Goal: Transaction & Acquisition: Purchase product/service

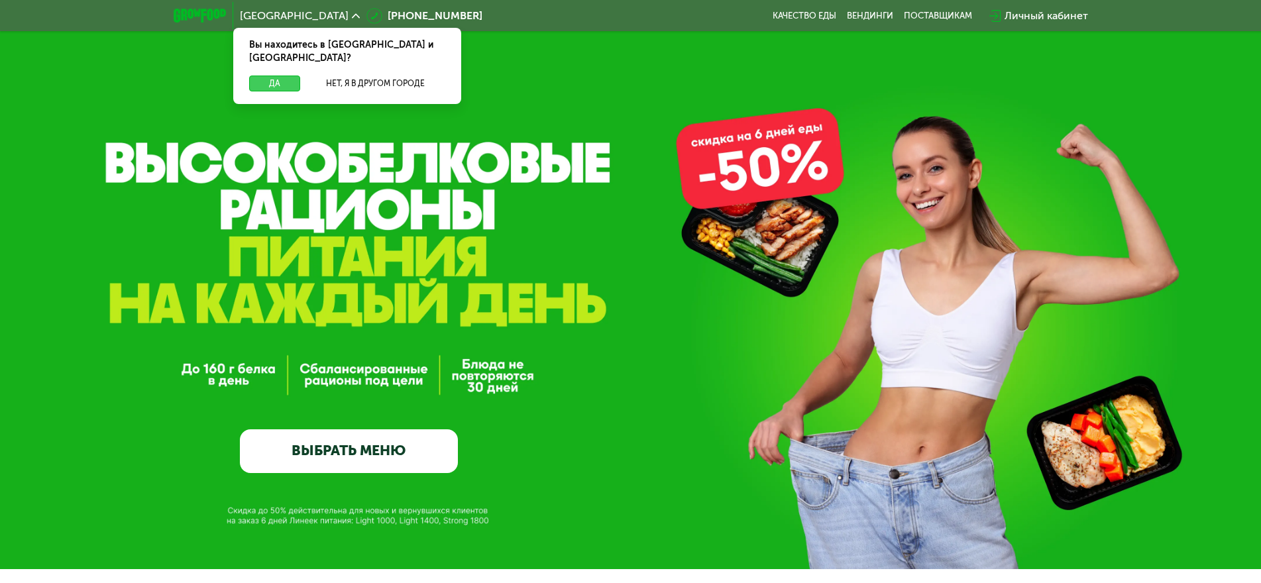
click at [270, 76] on button "Да" at bounding box center [274, 84] width 51 height 16
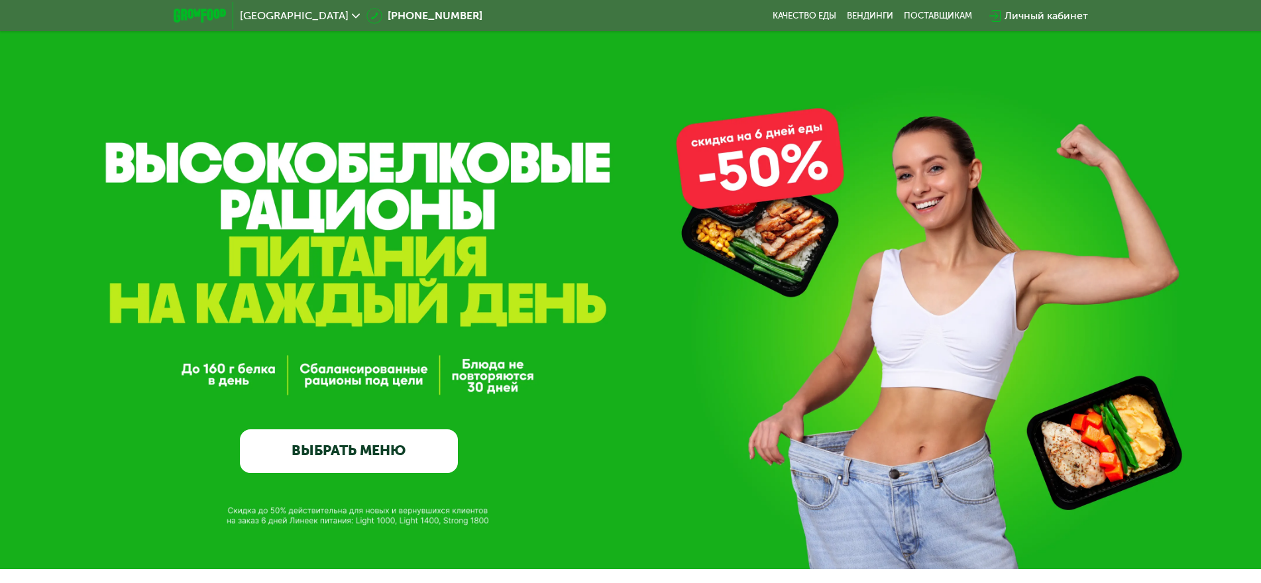
click at [1045, 16] on div "Личный кабинет" at bounding box center [1045, 16] width 83 height 16
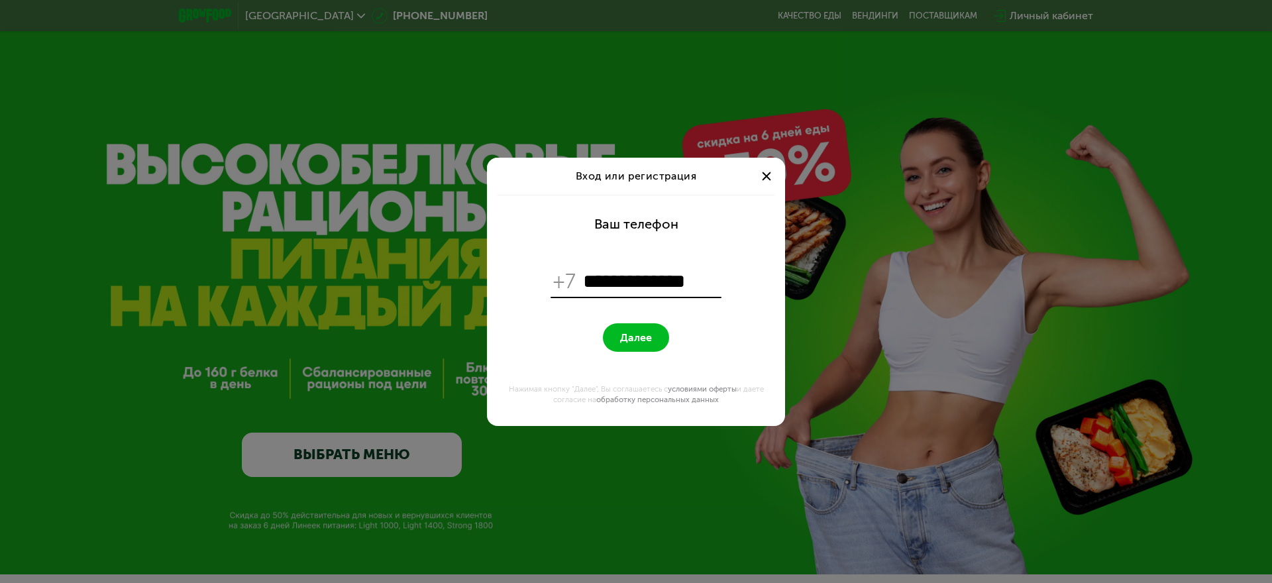
type input "**********"
click at [647, 339] on span "Далее" at bounding box center [636, 337] width 32 height 13
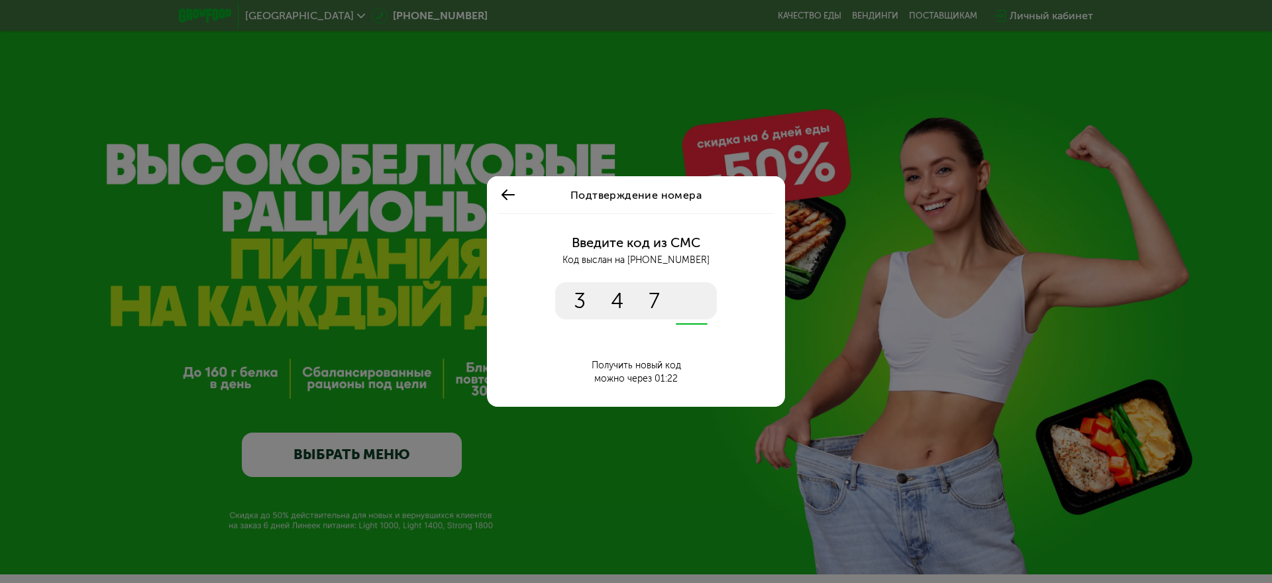
type input "****"
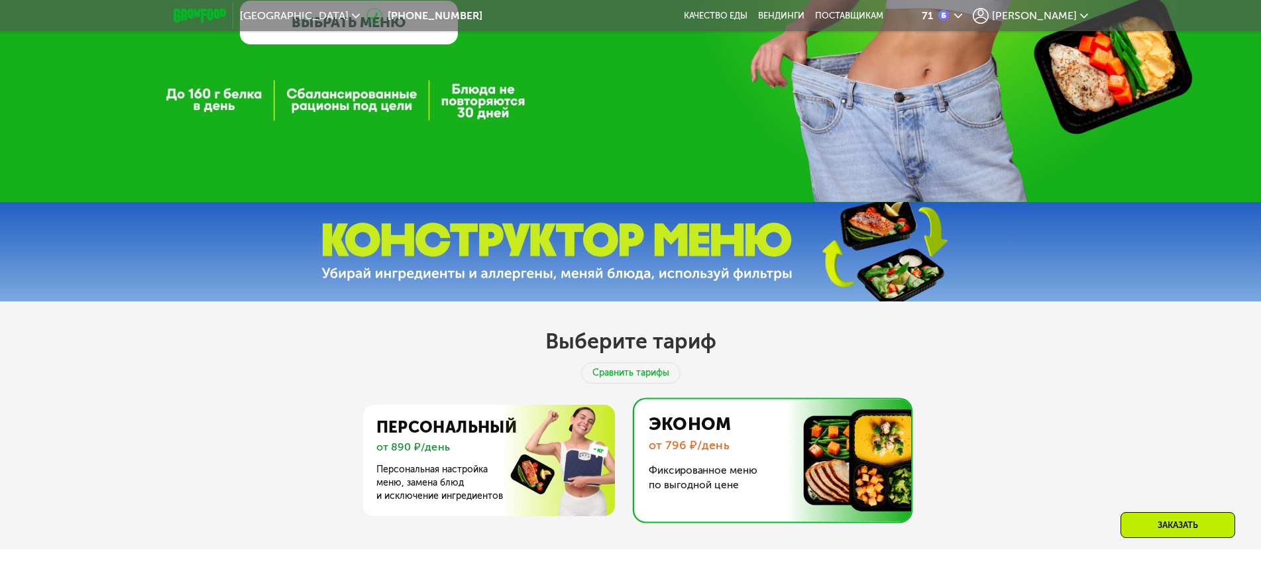
scroll to position [397, 0]
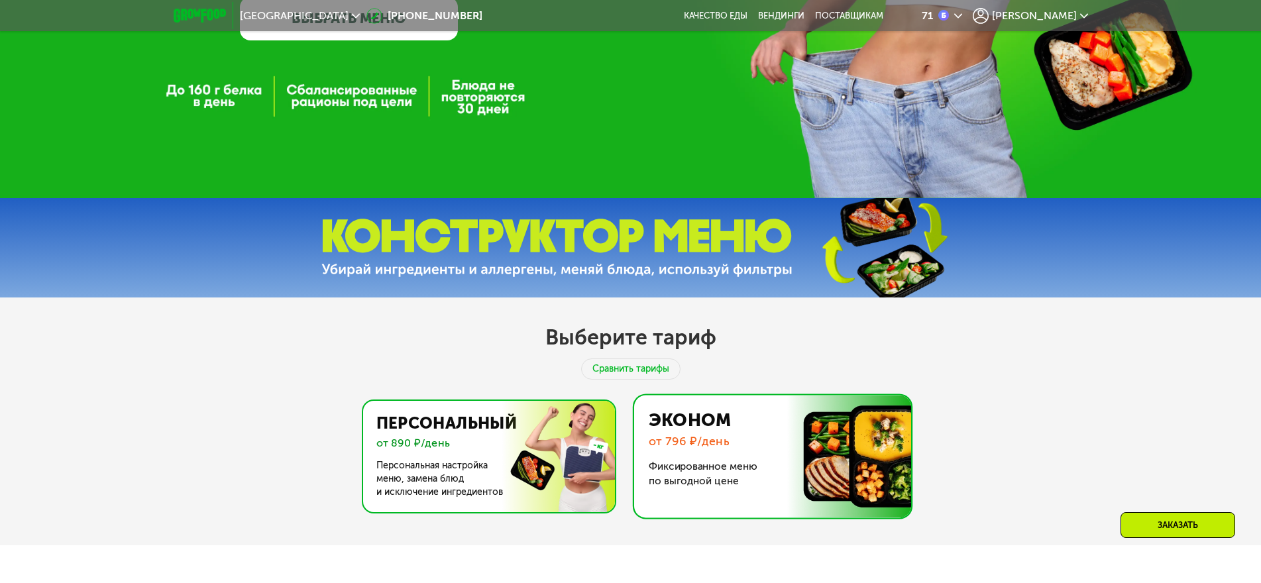
click at [405, 466] on img at bounding box center [485, 456] width 258 height 111
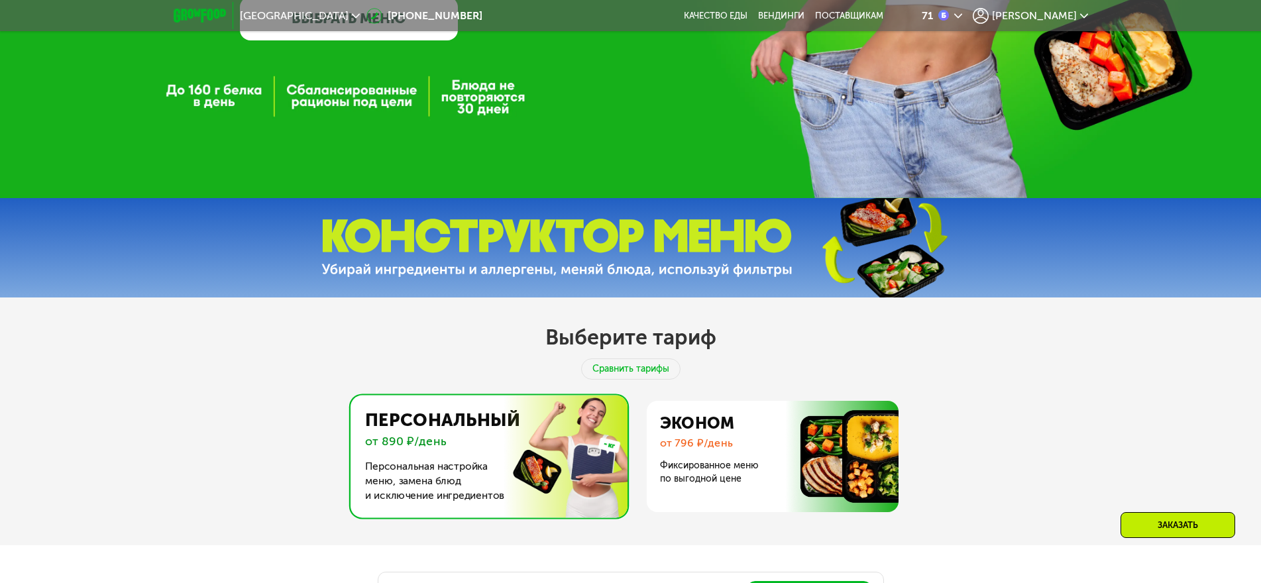
click at [405, 466] on img at bounding box center [485, 456] width 284 height 123
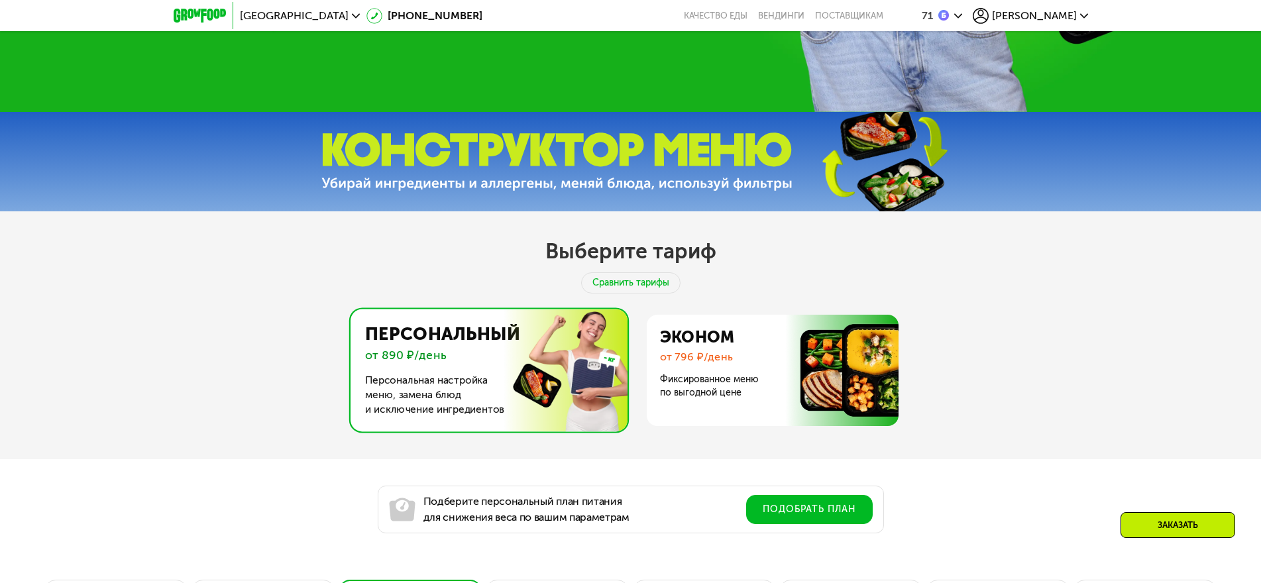
scroll to position [662, 0]
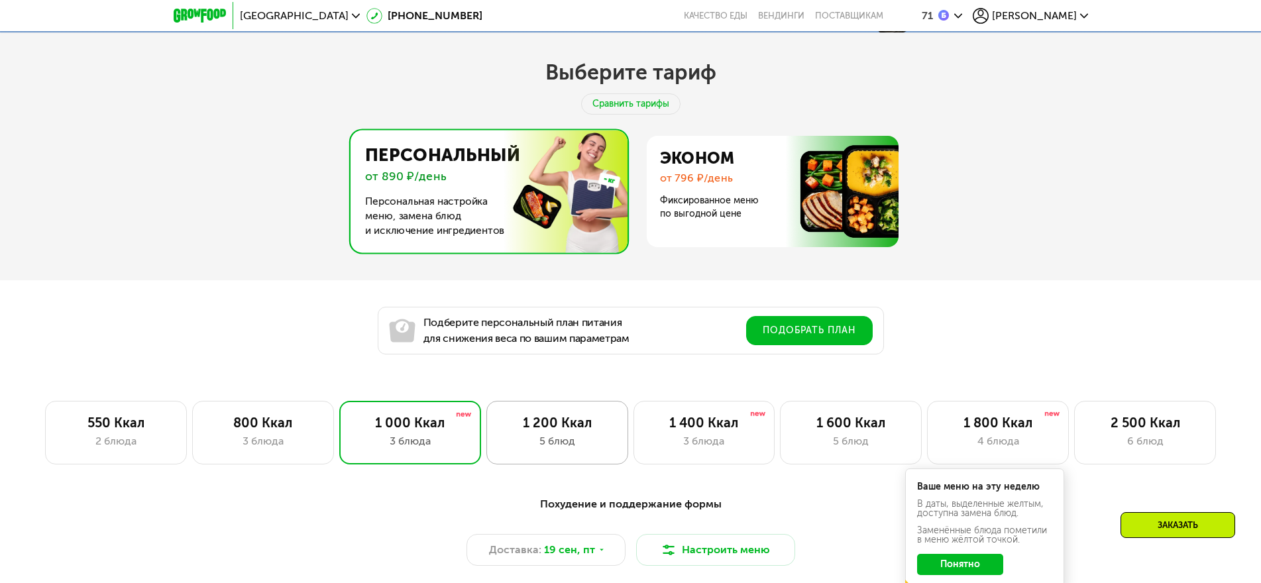
click at [548, 436] on div "1 200 Ккал 5 блюд" at bounding box center [557, 433] width 142 height 64
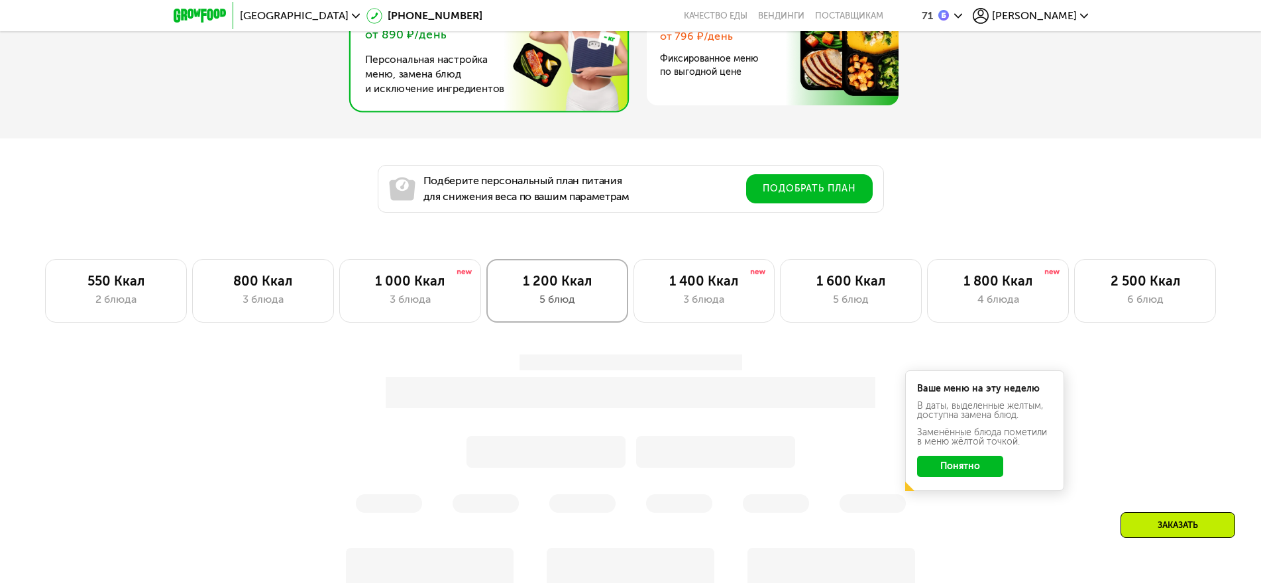
scroll to position [861, 0]
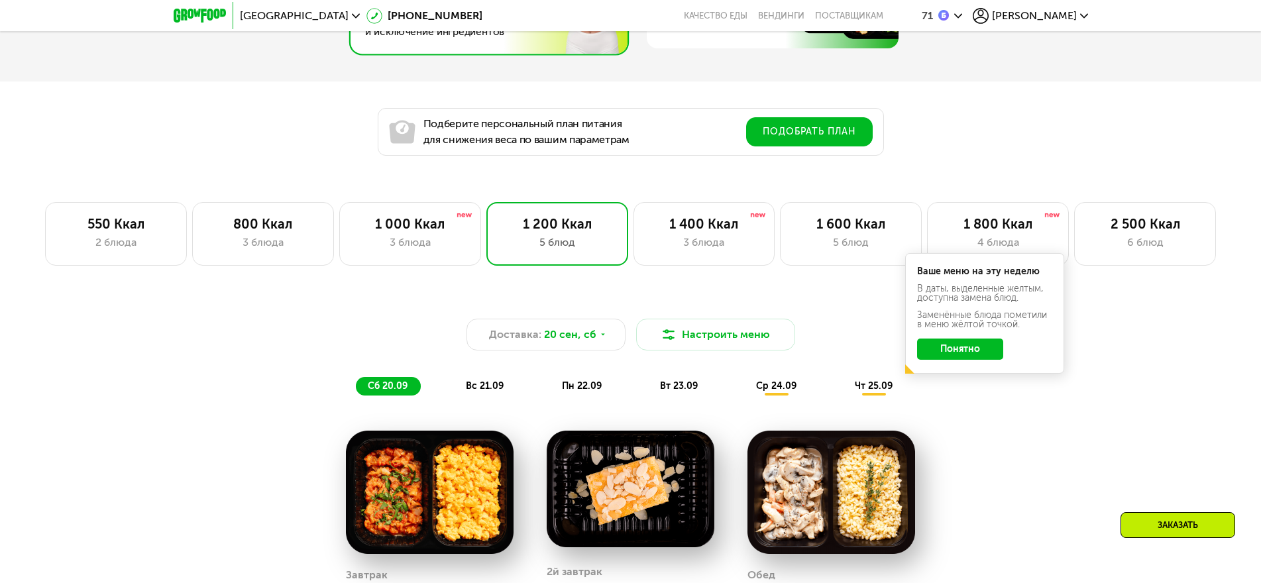
click at [959, 351] on button "Понятно" at bounding box center [960, 349] width 86 height 21
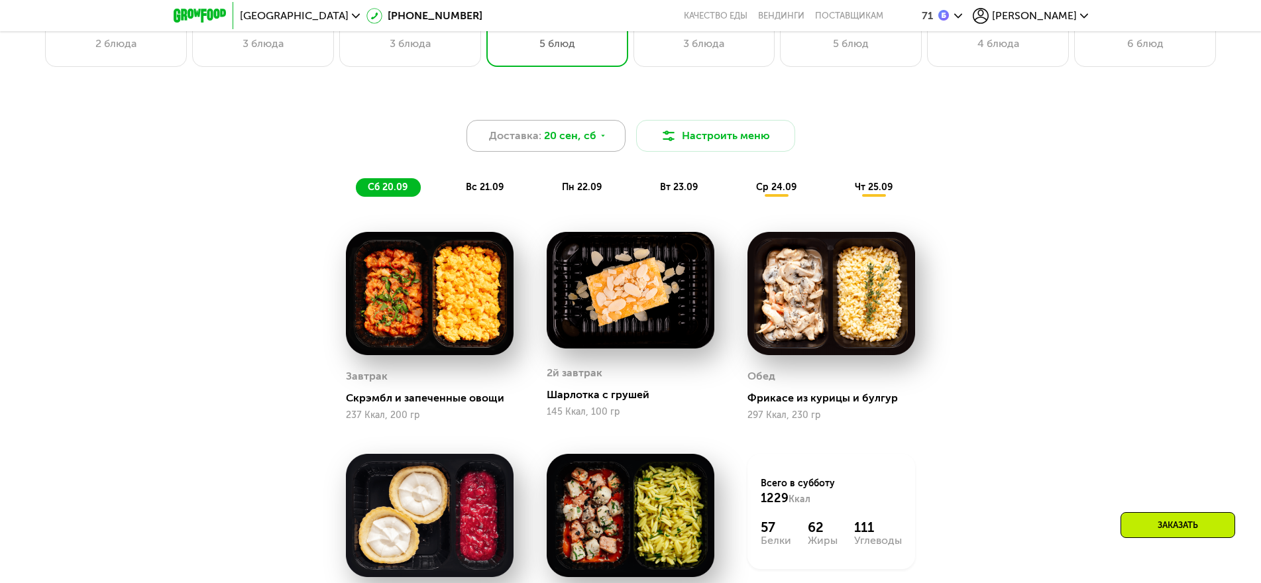
scroll to position [994, 0]
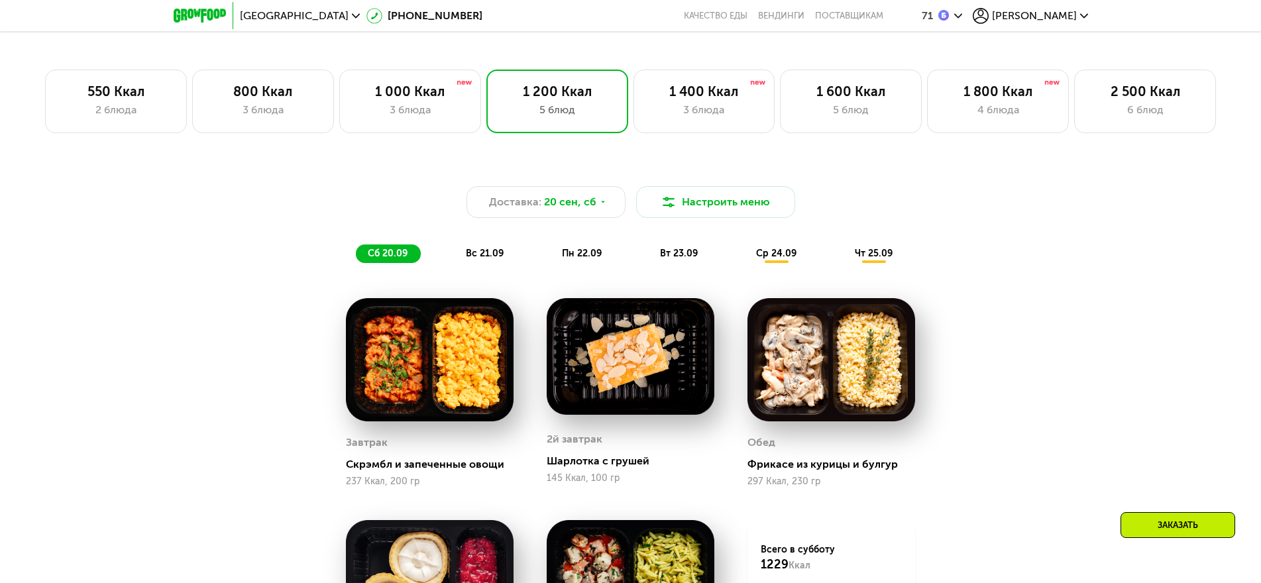
click at [480, 256] on span "вс 21.09" at bounding box center [485, 253] width 38 height 11
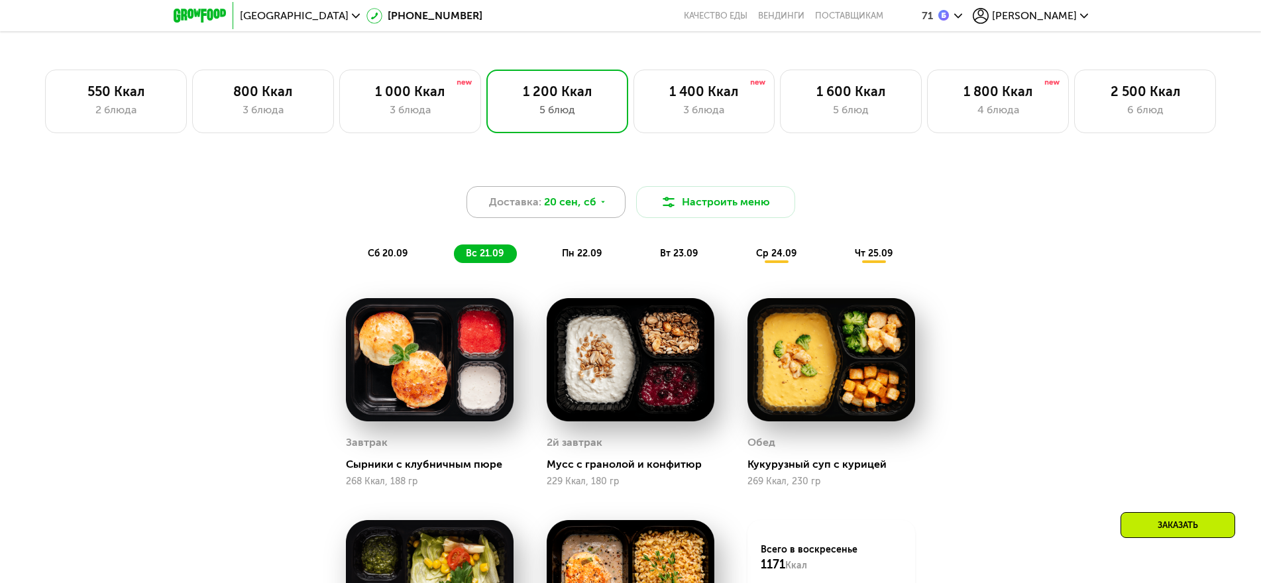
click at [602, 205] on icon at bounding box center [603, 202] width 8 height 8
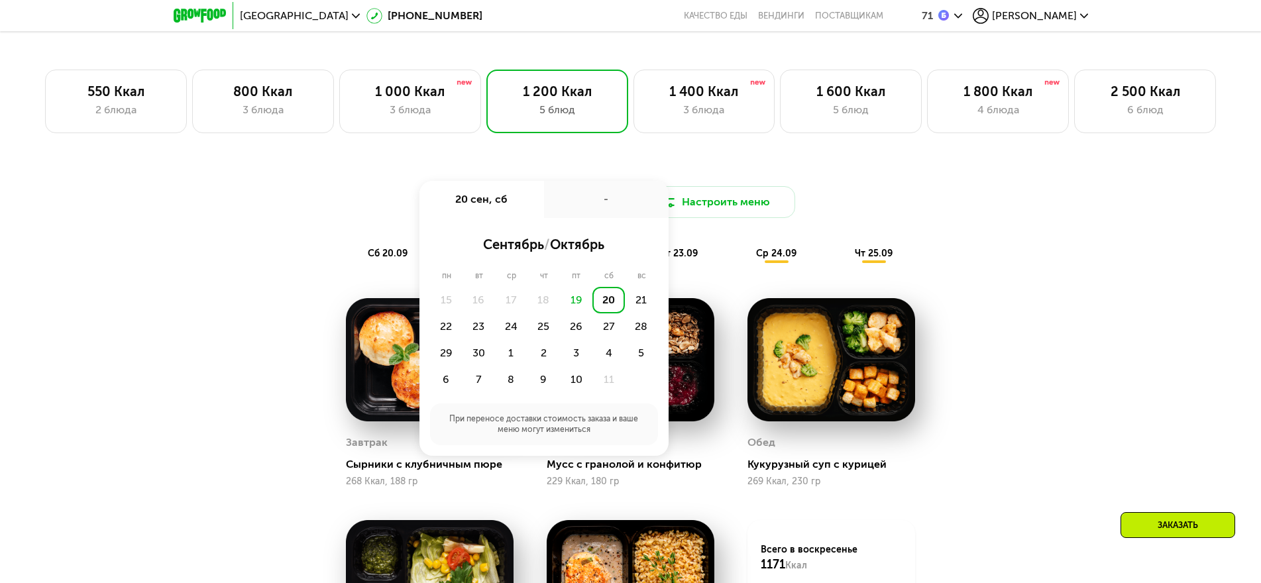
click at [605, 304] on div "20" at bounding box center [608, 300] width 32 height 26
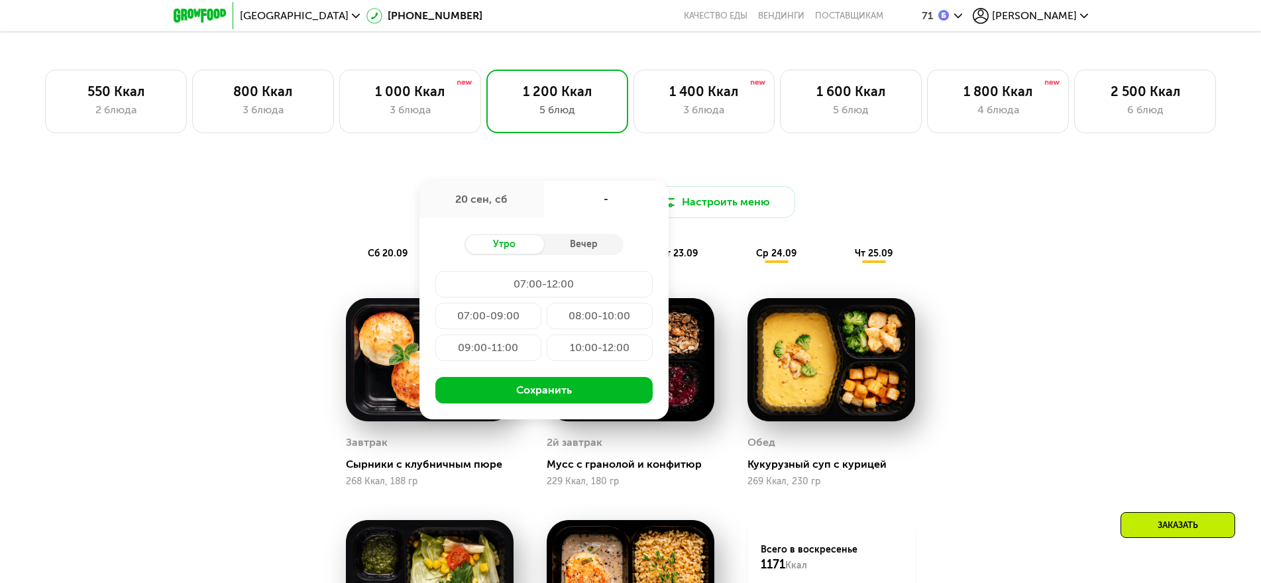
click at [492, 318] on div "07:00-09:00" at bounding box center [488, 316] width 106 height 26
click at [1035, 311] on div "Доставка: 20 сен, сб 20 сен, сб 07:00-09:00 Утро Вечер 07:00-12:00 07:00-09:00 …" at bounding box center [631, 467] width 816 height 621
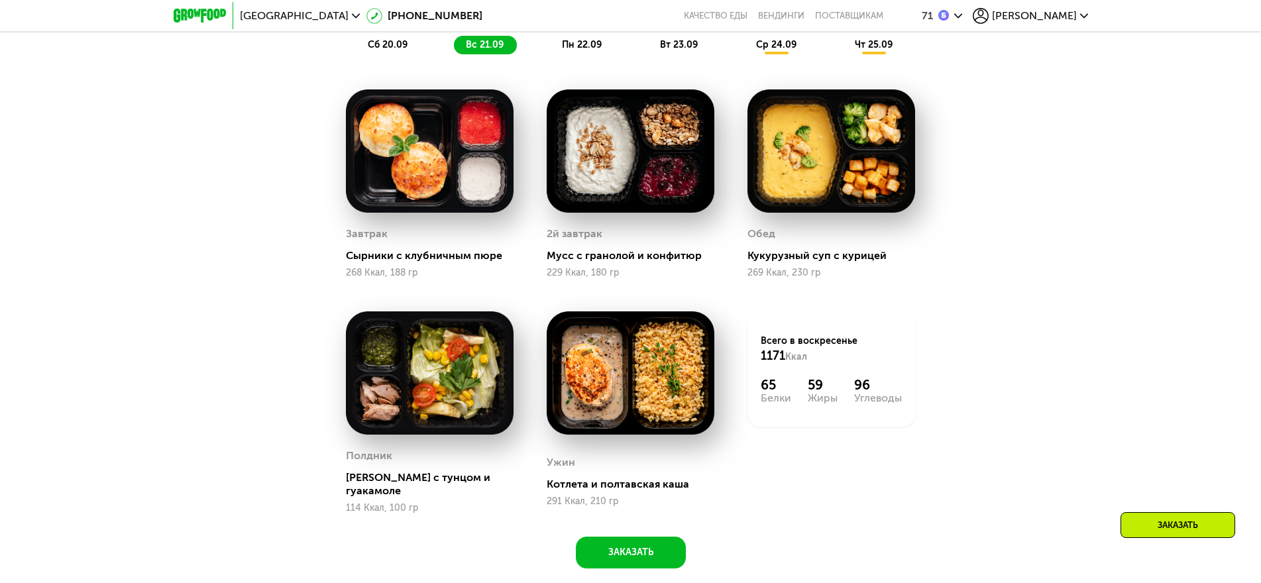
scroll to position [1192, 0]
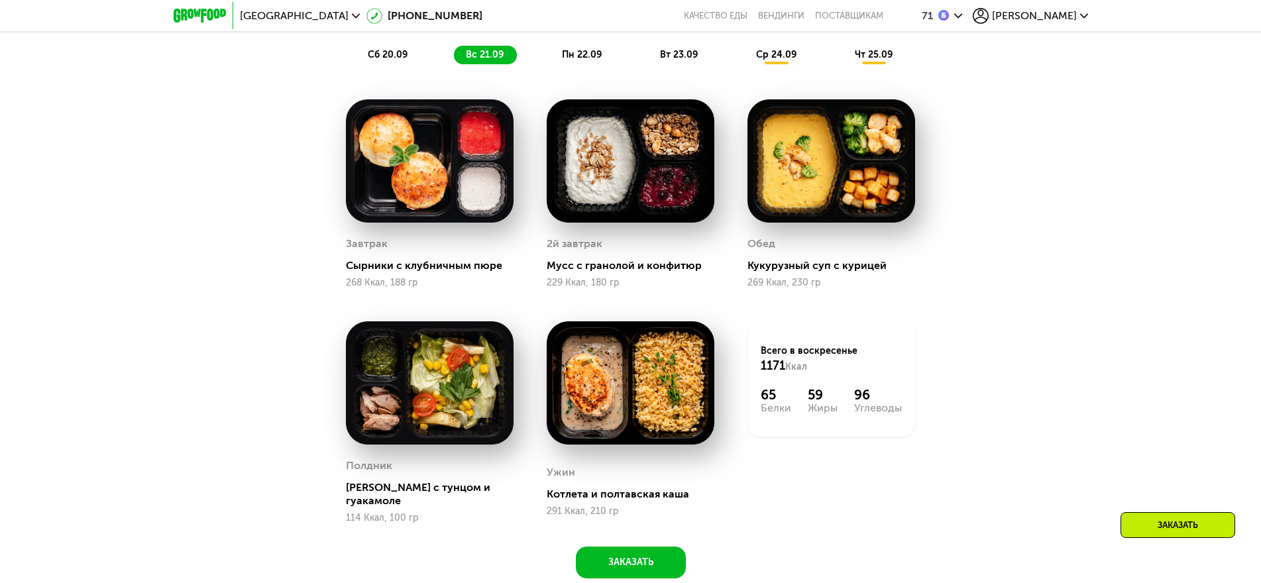
click at [585, 58] on span "пн 22.09" at bounding box center [582, 54] width 40 height 11
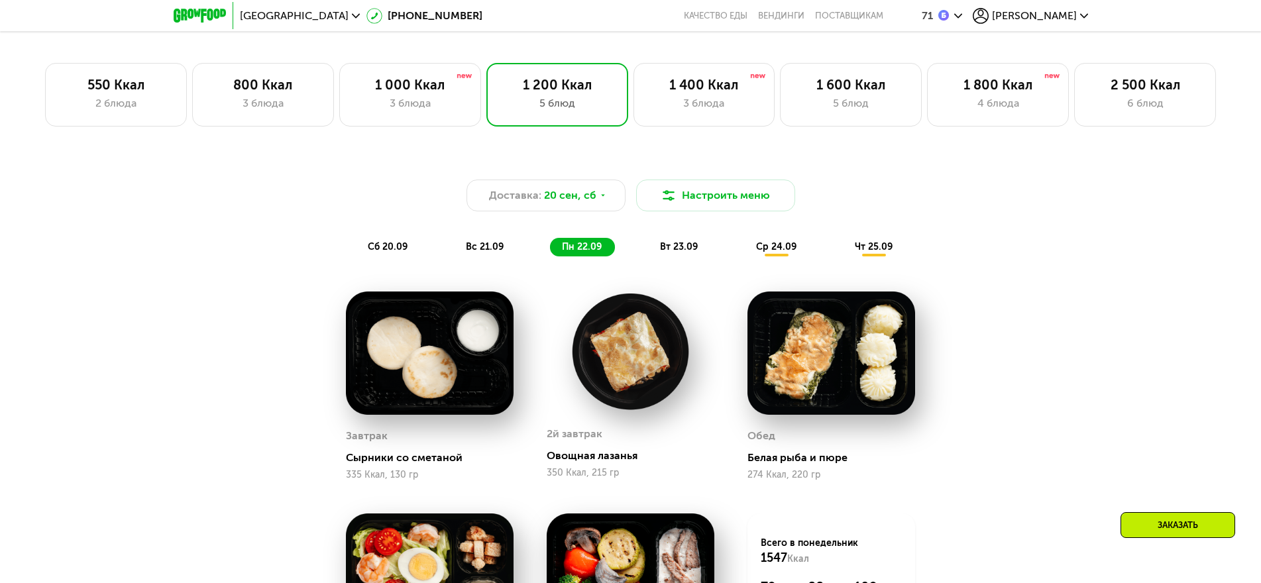
scroll to position [994, 0]
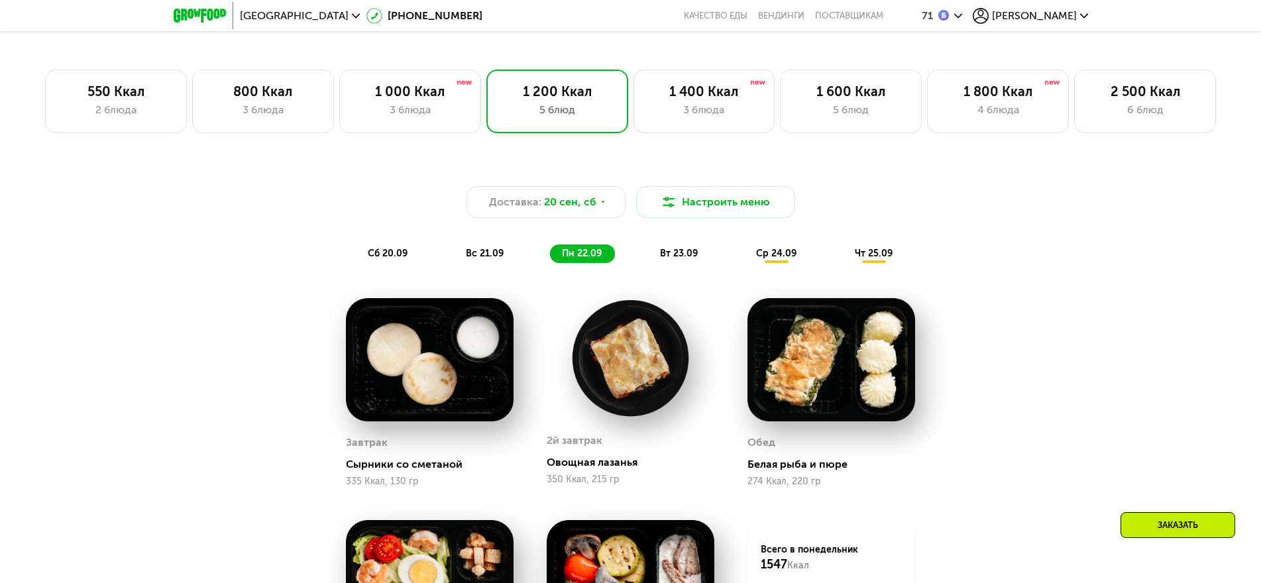
click at [872, 258] on span "чт 25.09" at bounding box center [874, 253] width 38 height 11
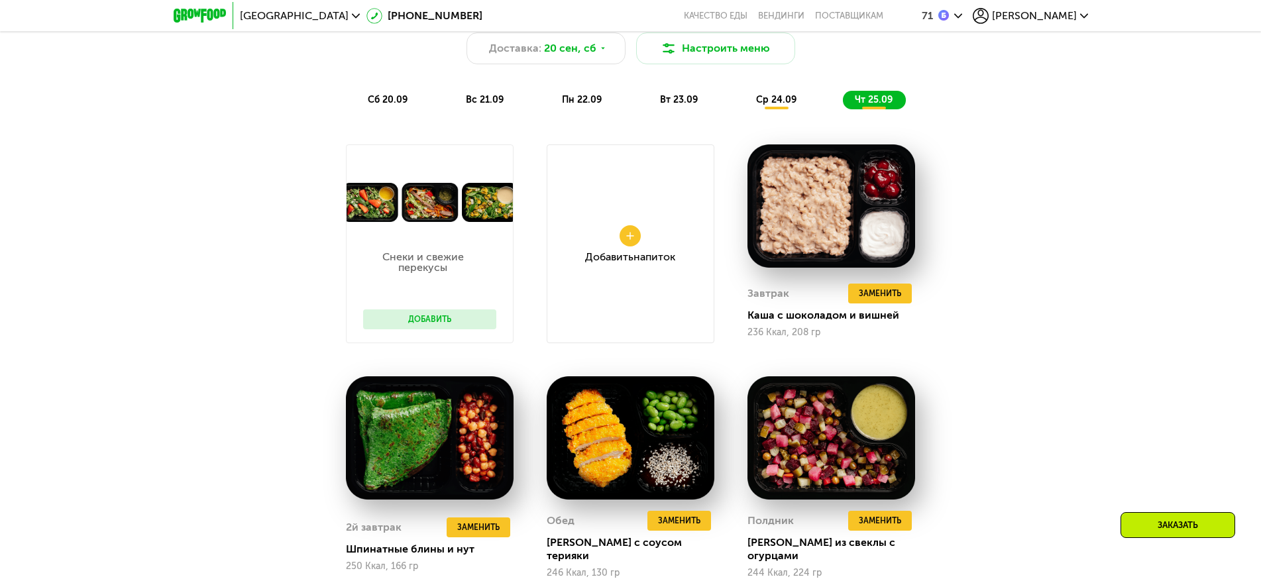
scroll to position [1060, 0]
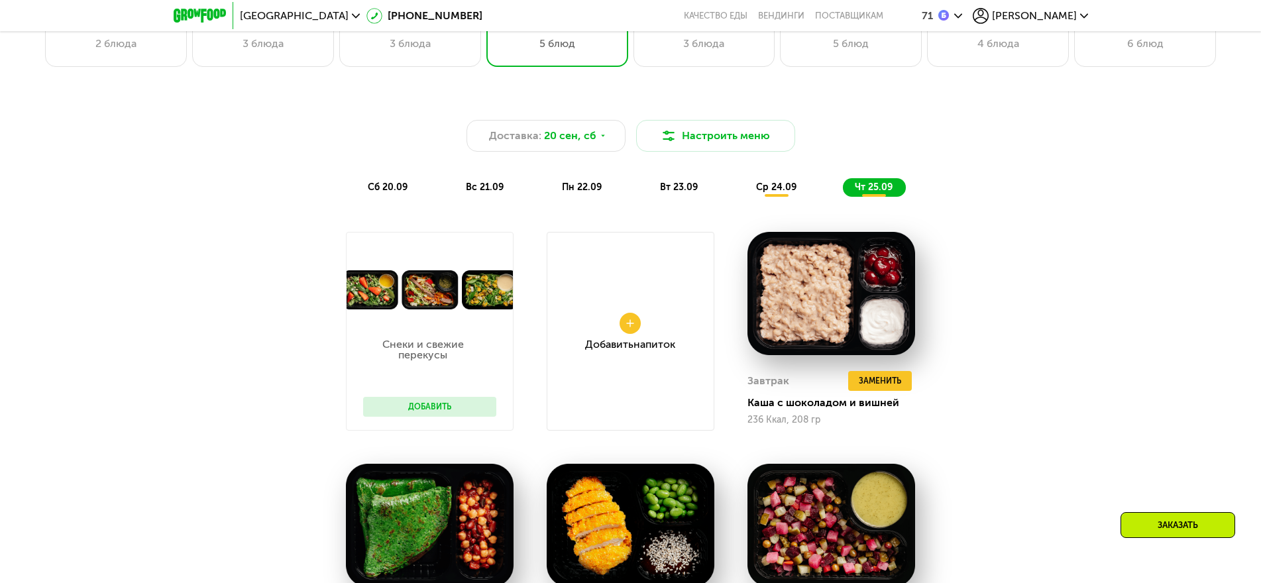
click at [676, 189] on span "вт 23.09" at bounding box center [679, 187] width 38 height 11
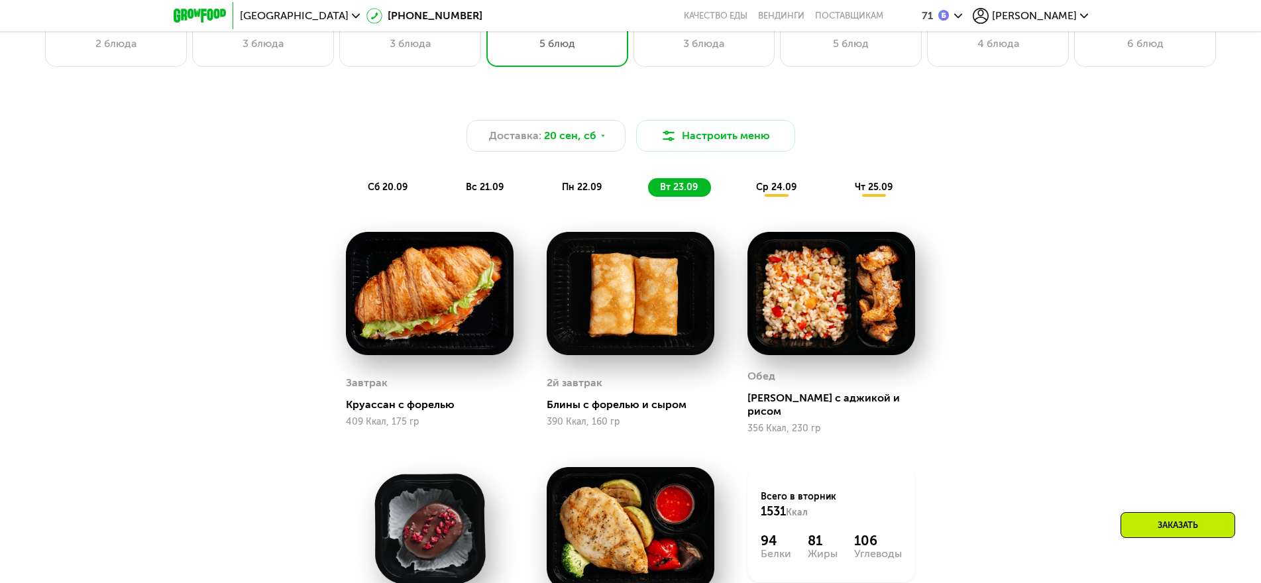
click at [574, 191] on span "пн 22.09" at bounding box center [582, 187] width 40 height 11
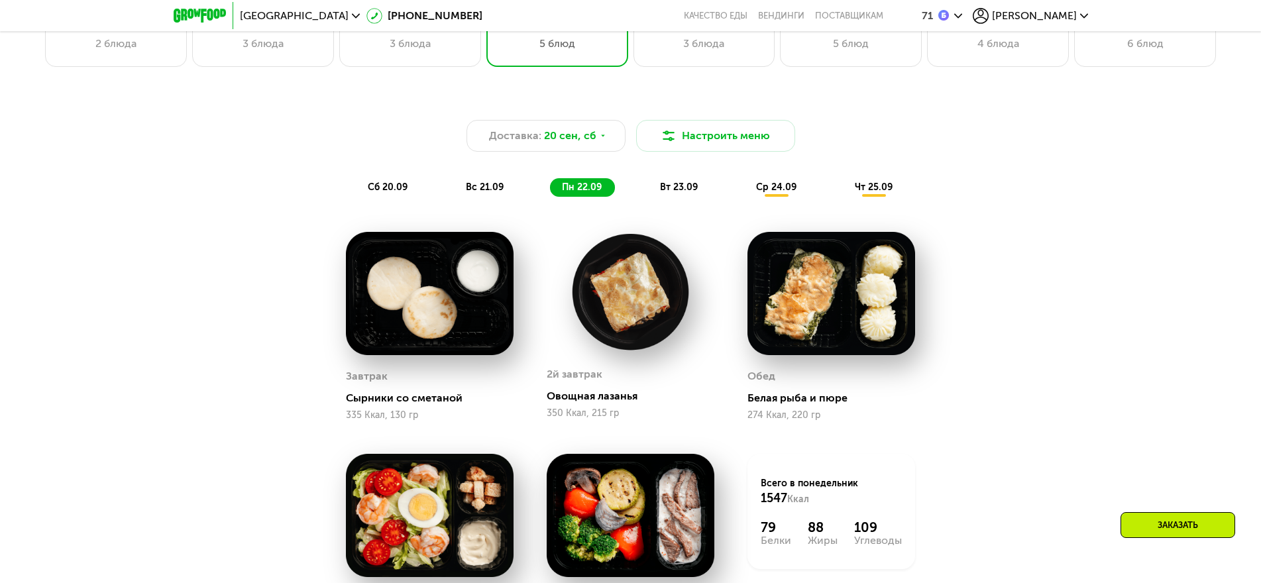
click at [377, 187] on span "сб 20.09" at bounding box center [388, 187] width 40 height 11
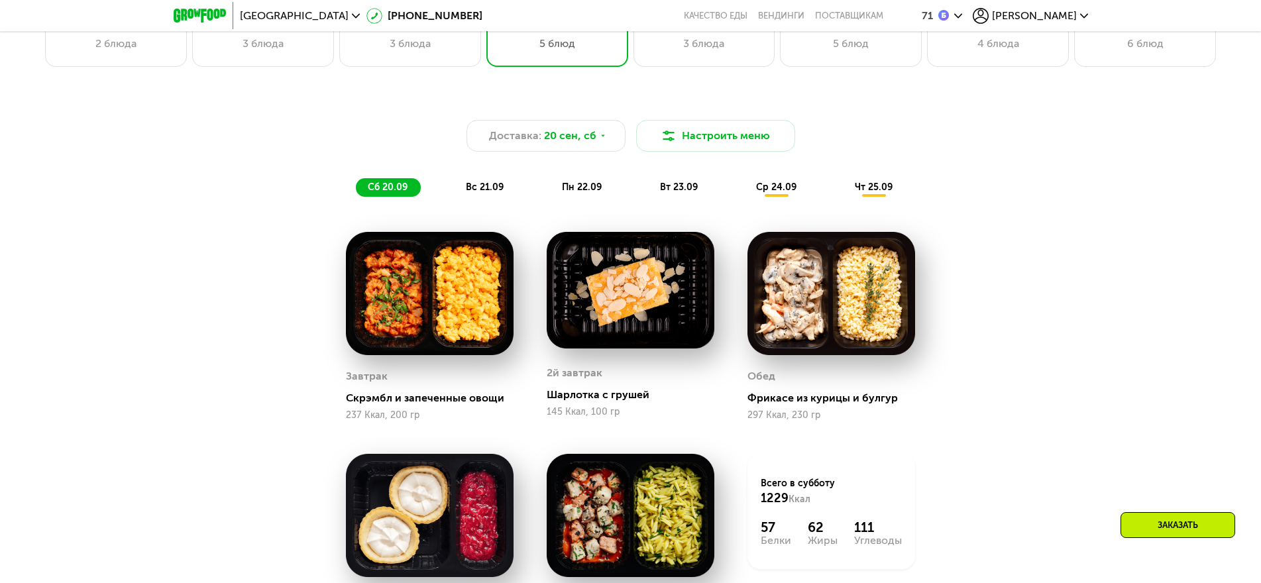
click at [478, 193] on span "вс 21.09" at bounding box center [485, 187] width 38 height 11
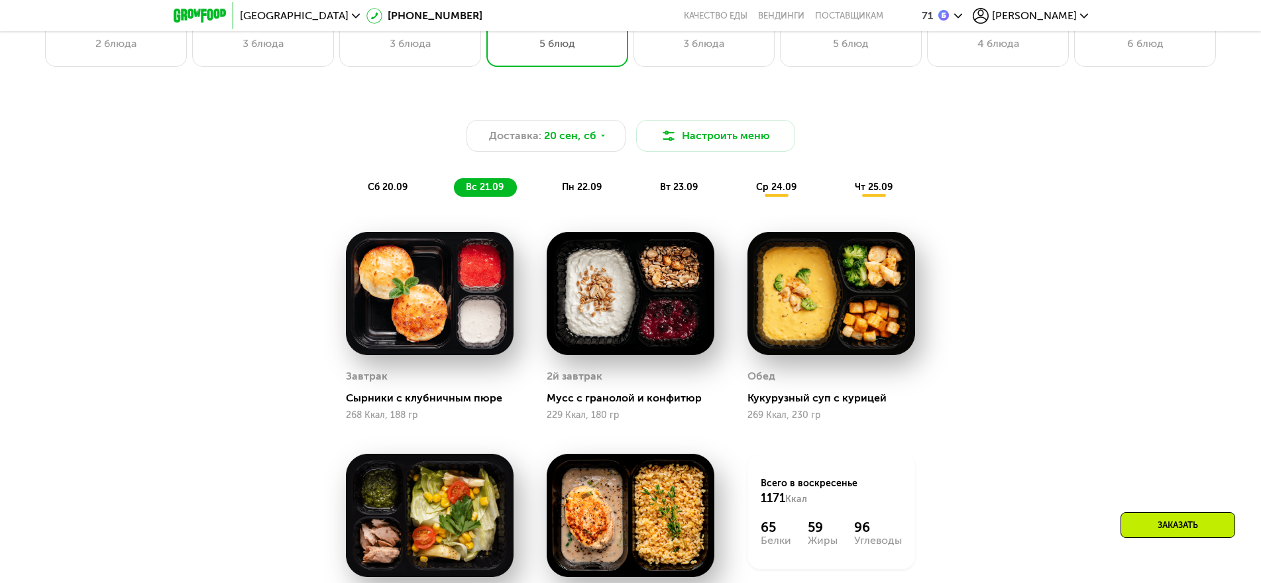
click at [585, 192] on span "пн 22.09" at bounding box center [582, 187] width 40 height 11
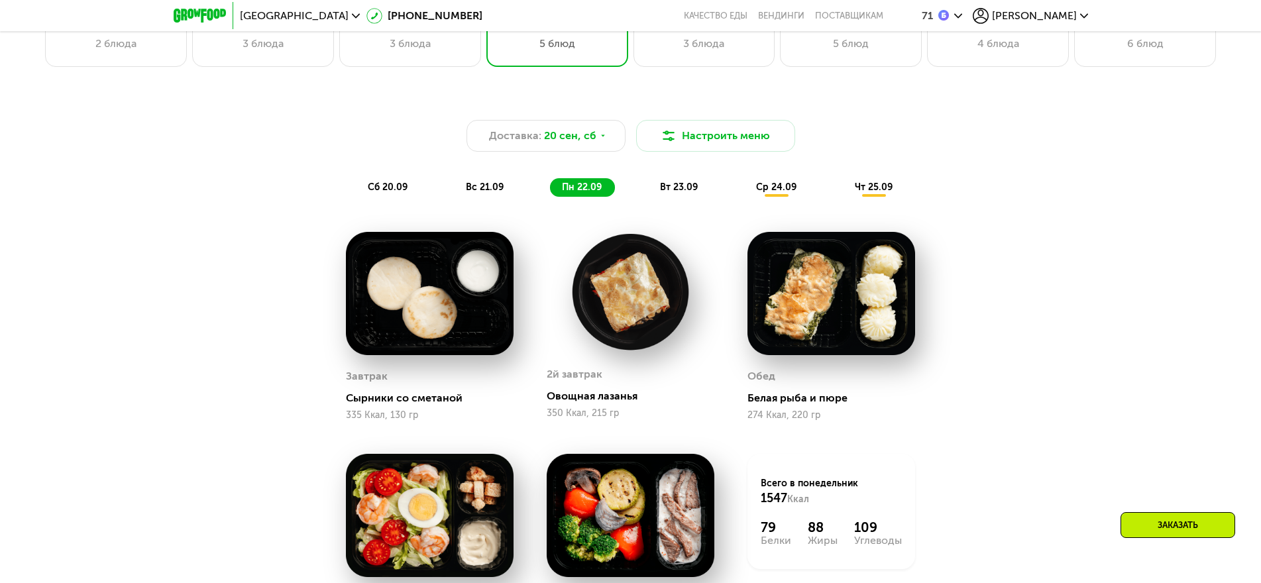
click at [680, 193] on span "вт 23.09" at bounding box center [679, 187] width 38 height 11
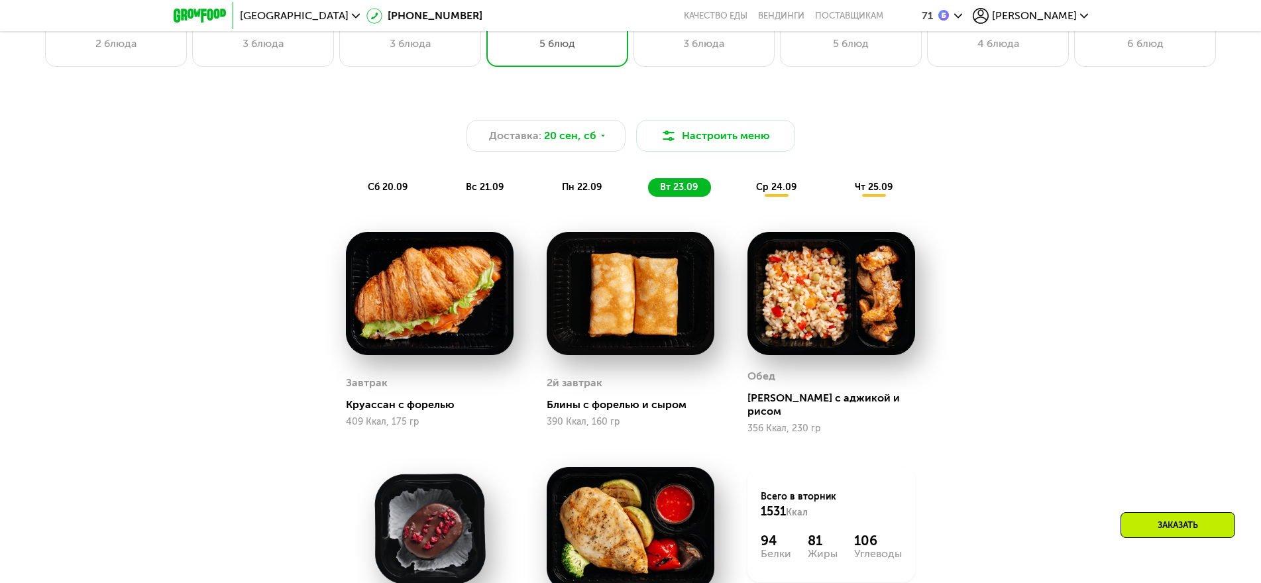
click at [782, 193] on span "ср 24.09" at bounding box center [776, 187] width 40 height 11
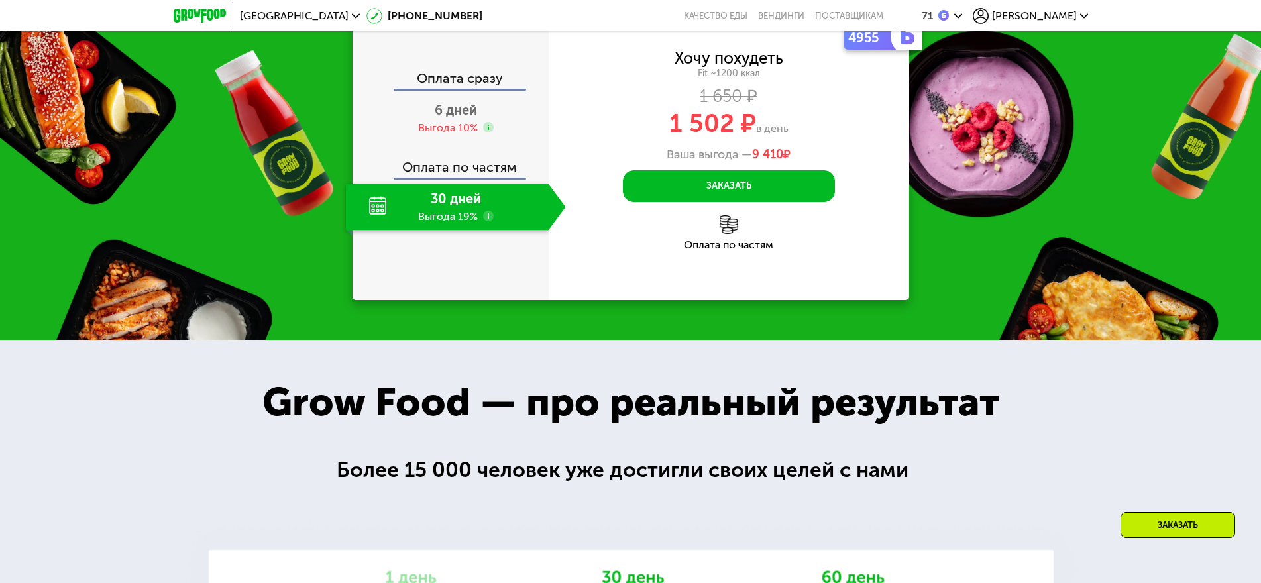
scroll to position [1921, 0]
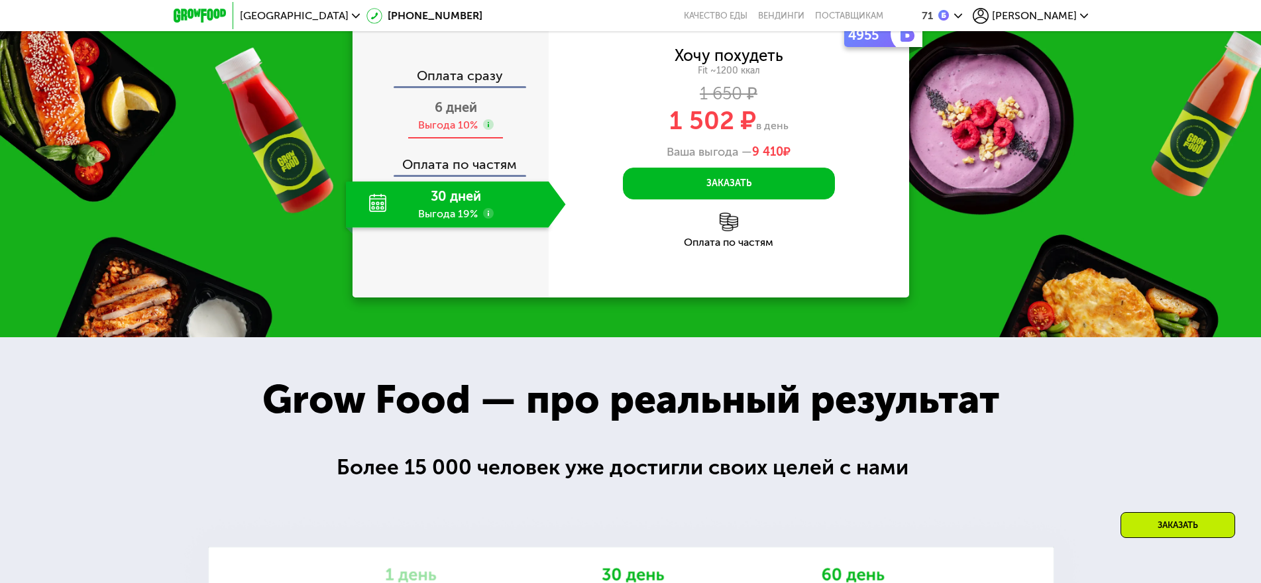
click at [447, 132] on div "Выгода 10%" at bounding box center [448, 125] width 60 height 15
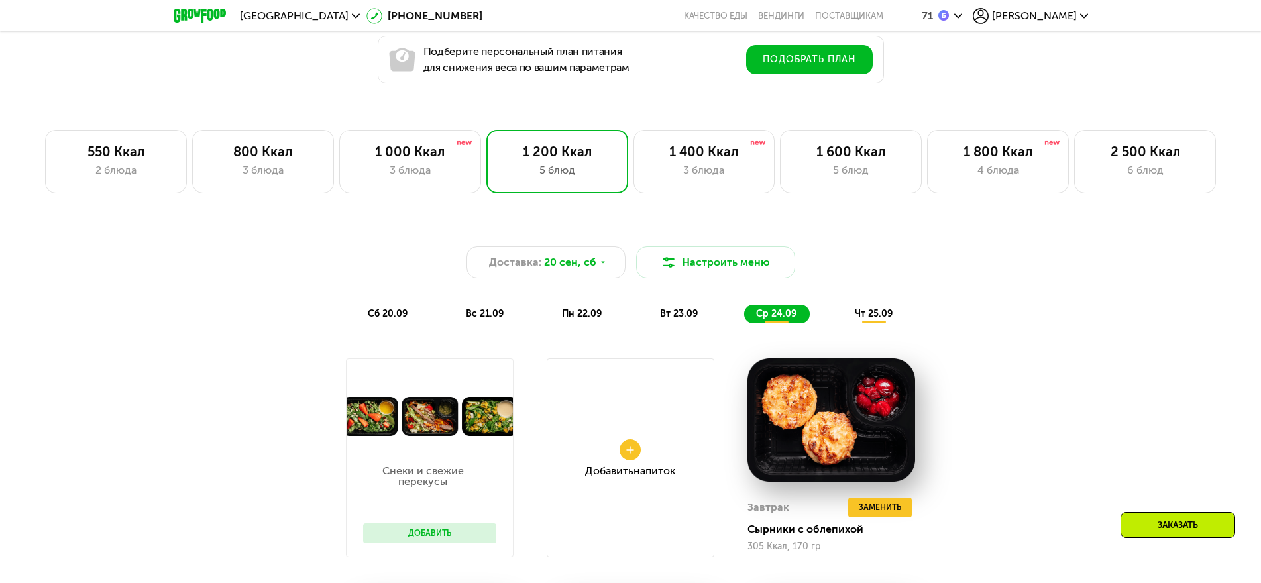
scroll to position [861, 0]
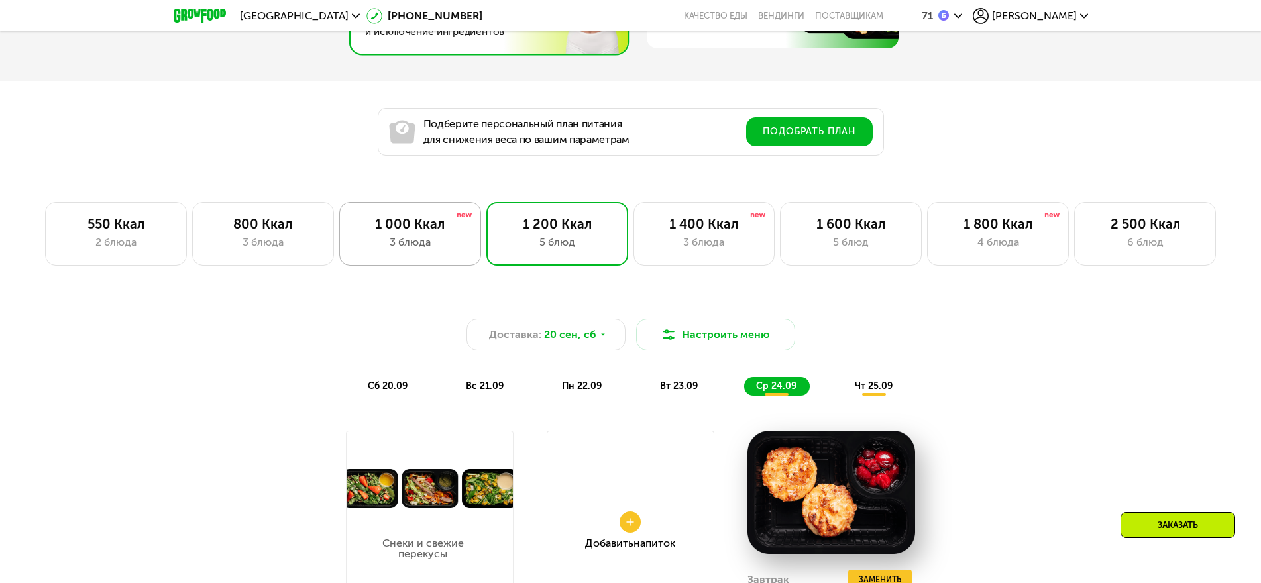
click at [405, 232] on div "1 000 Ккал" at bounding box center [410, 224] width 114 height 16
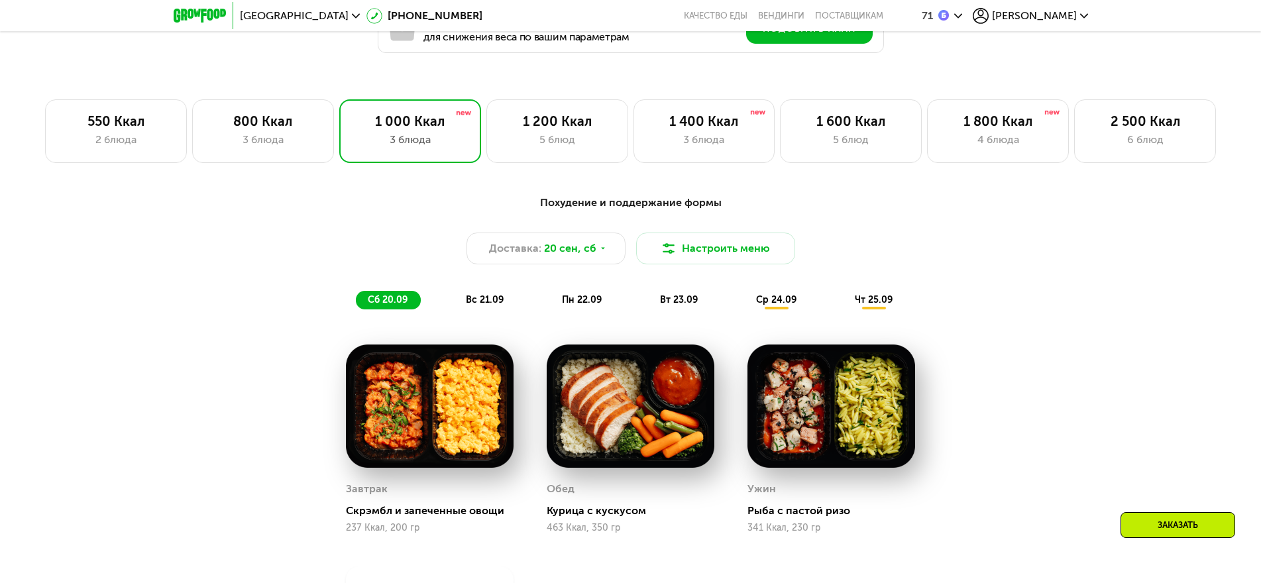
scroll to position [795, 0]
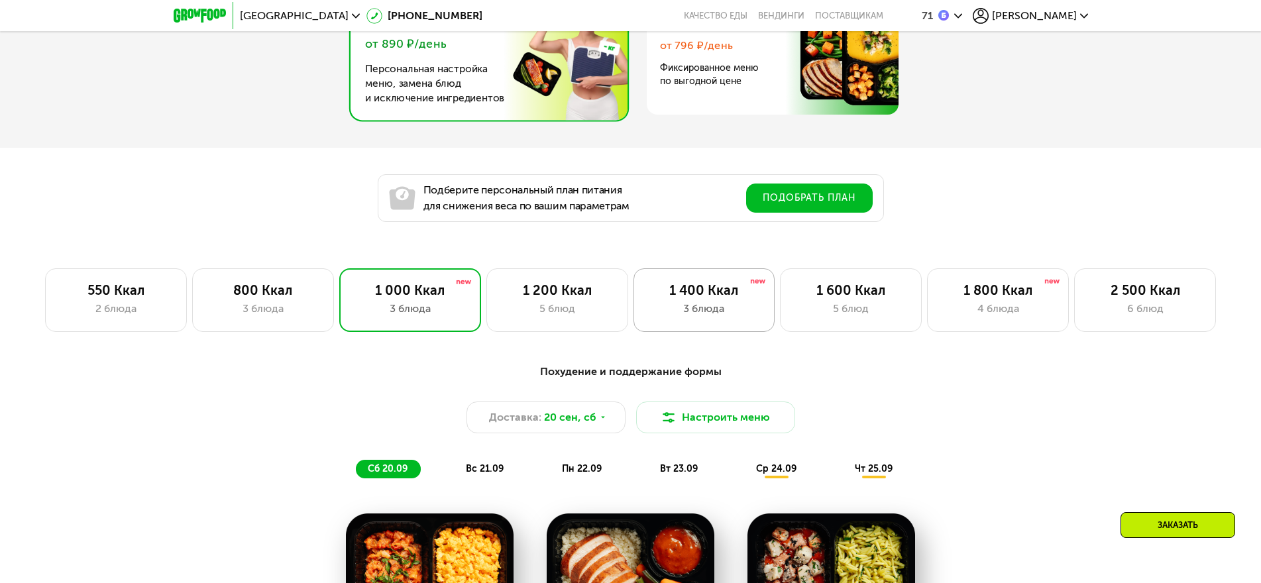
click at [714, 298] on div "1 400 Ккал" at bounding box center [704, 290] width 114 height 16
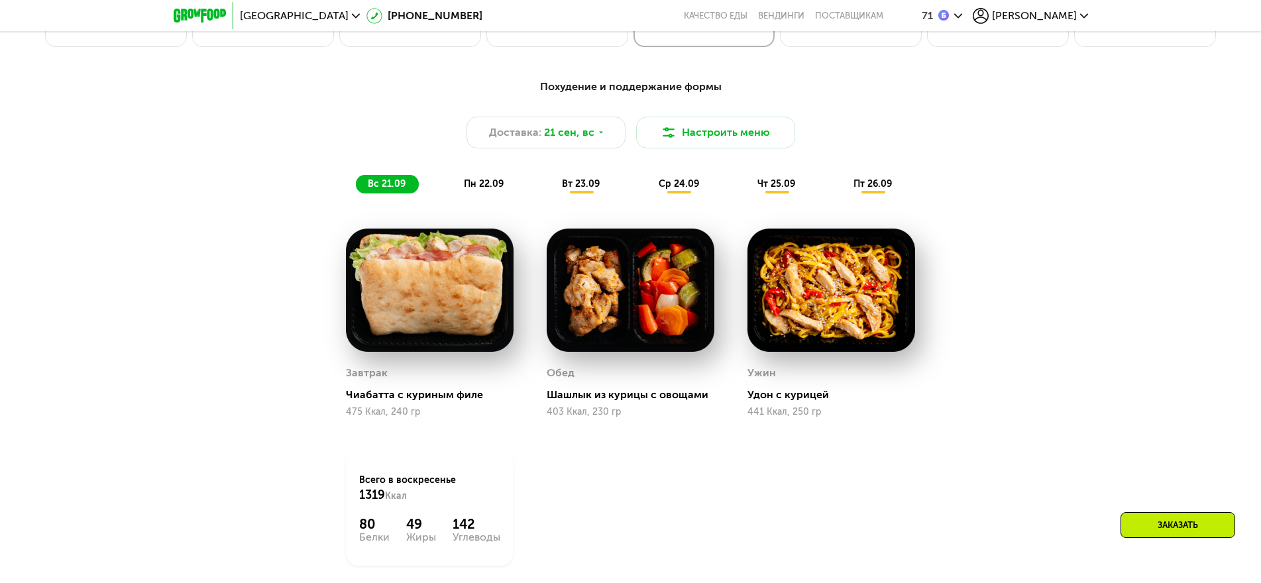
scroll to position [1060, 0]
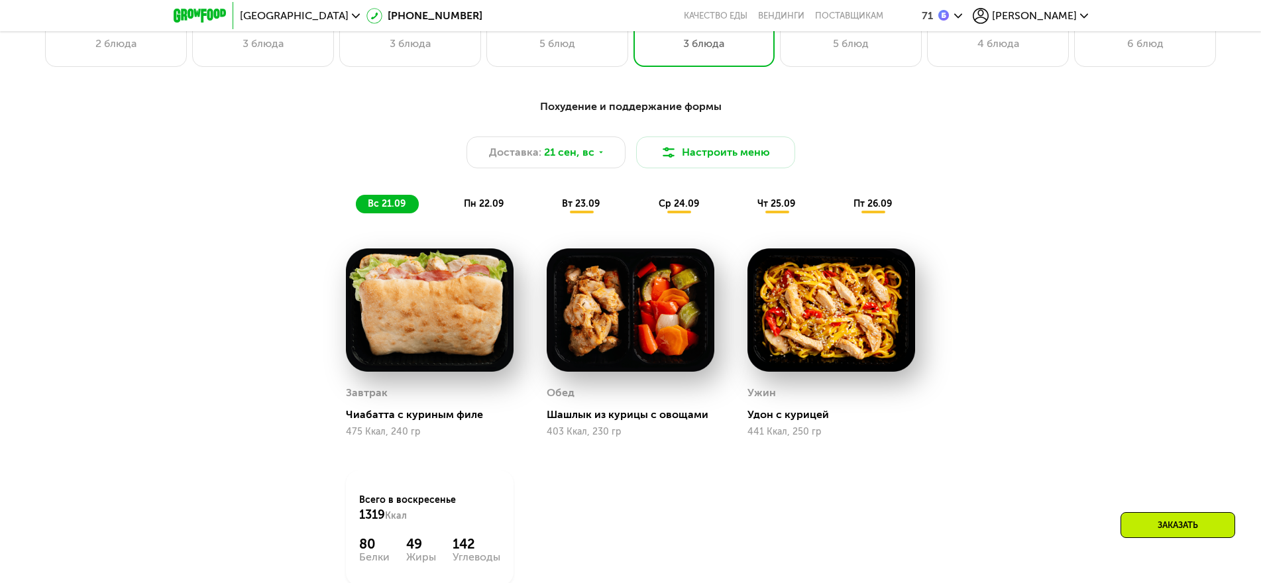
click at [484, 209] on span "пн 22.09" at bounding box center [484, 203] width 40 height 11
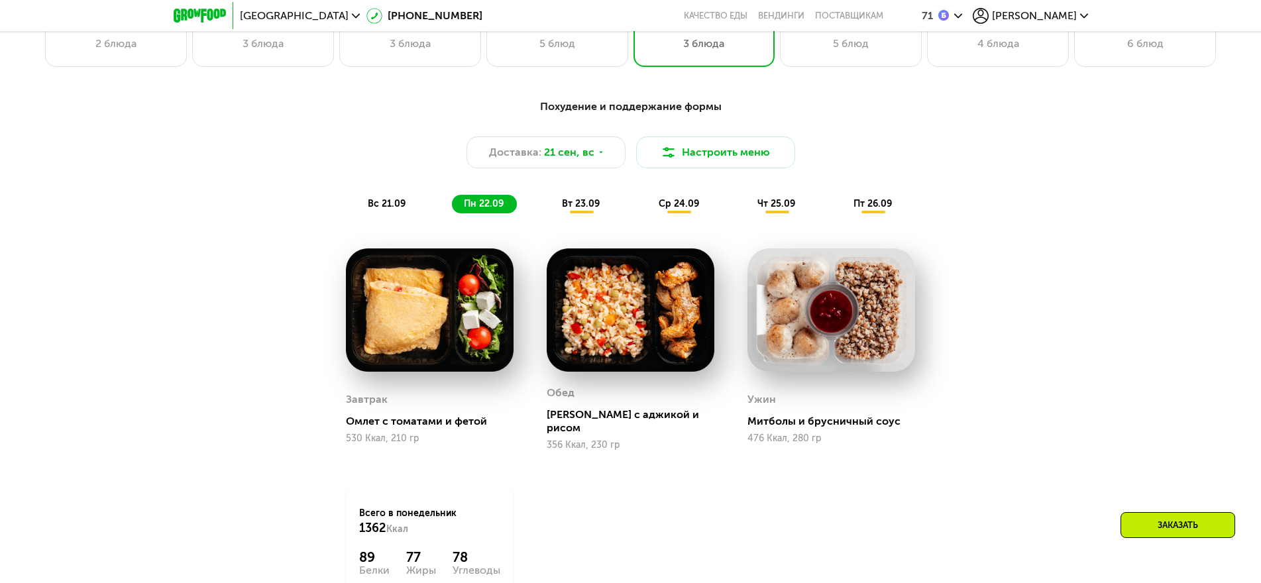
click at [582, 209] on span "вт 23.09" at bounding box center [581, 203] width 38 height 11
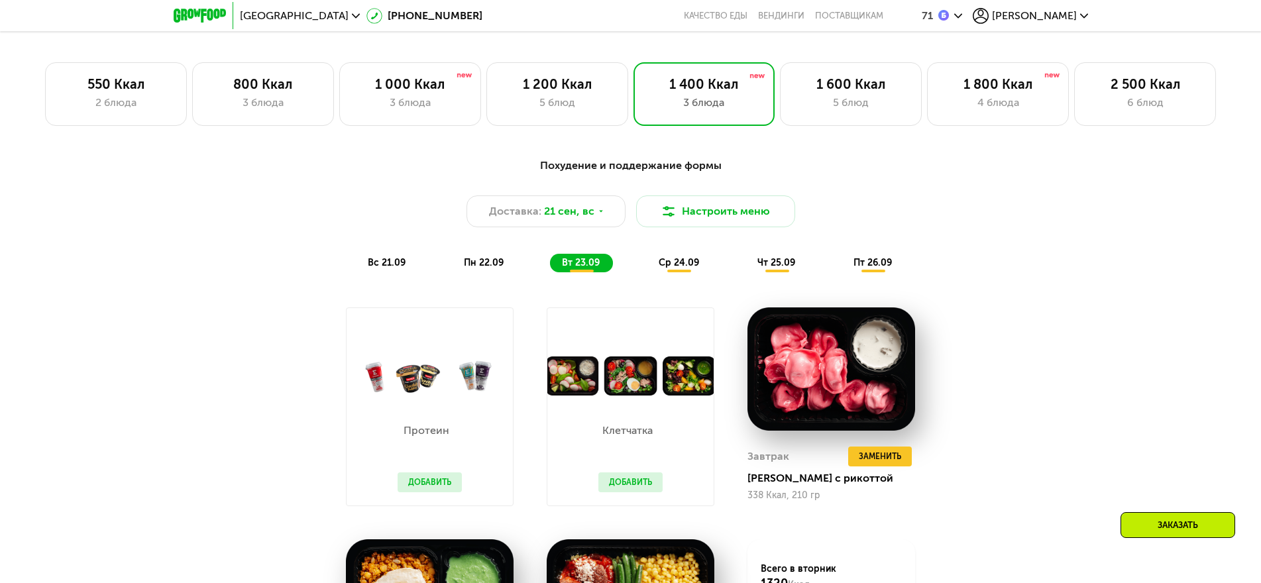
scroll to position [994, 0]
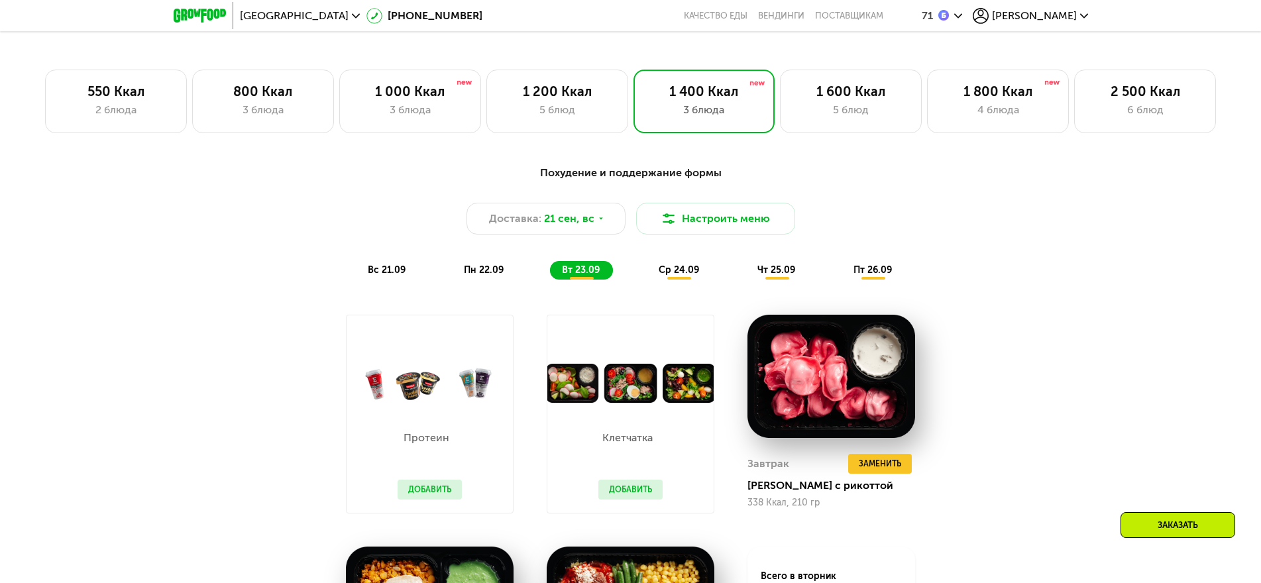
click at [674, 272] on span "ср 24.09" at bounding box center [678, 269] width 40 height 11
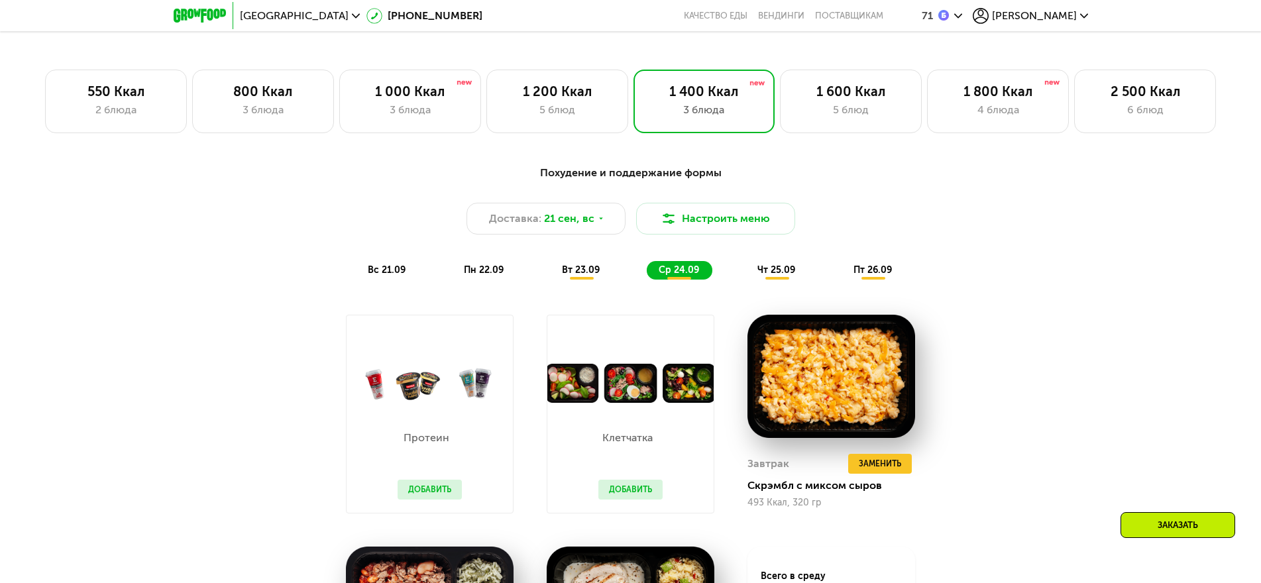
click at [776, 274] on span "чт 25.09" at bounding box center [776, 269] width 38 height 11
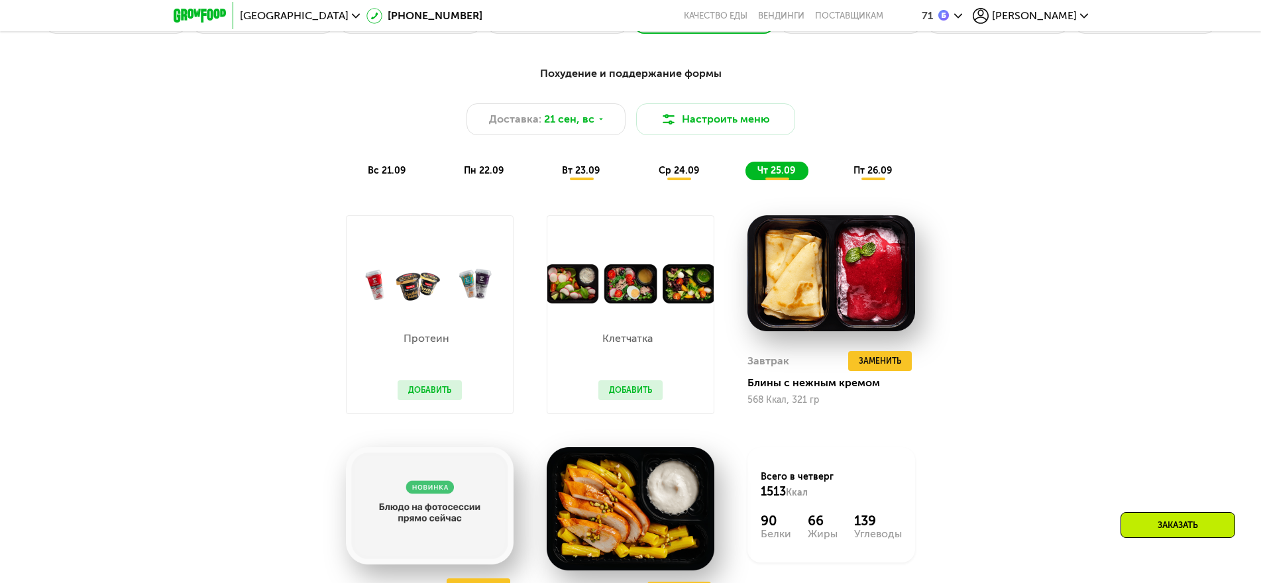
scroll to position [1060, 0]
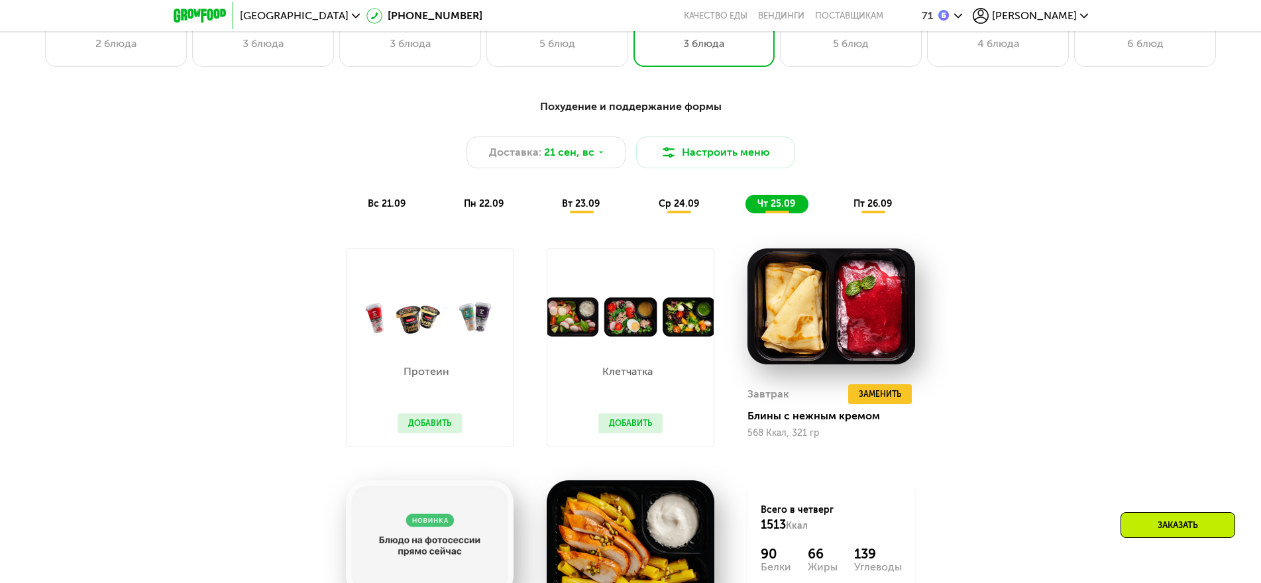
click at [873, 208] on span "пт 26.09" at bounding box center [872, 203] width 38 height 11
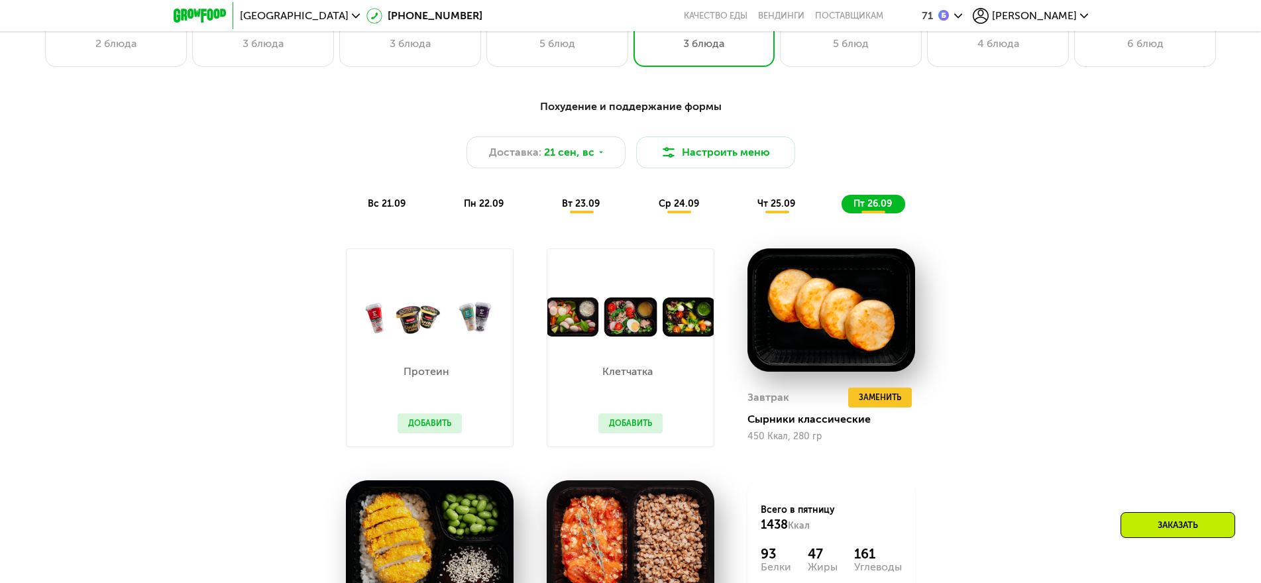
click at [376, 209] on span "вс 21.09" at bounding box center [387, 203] width 38 height 11
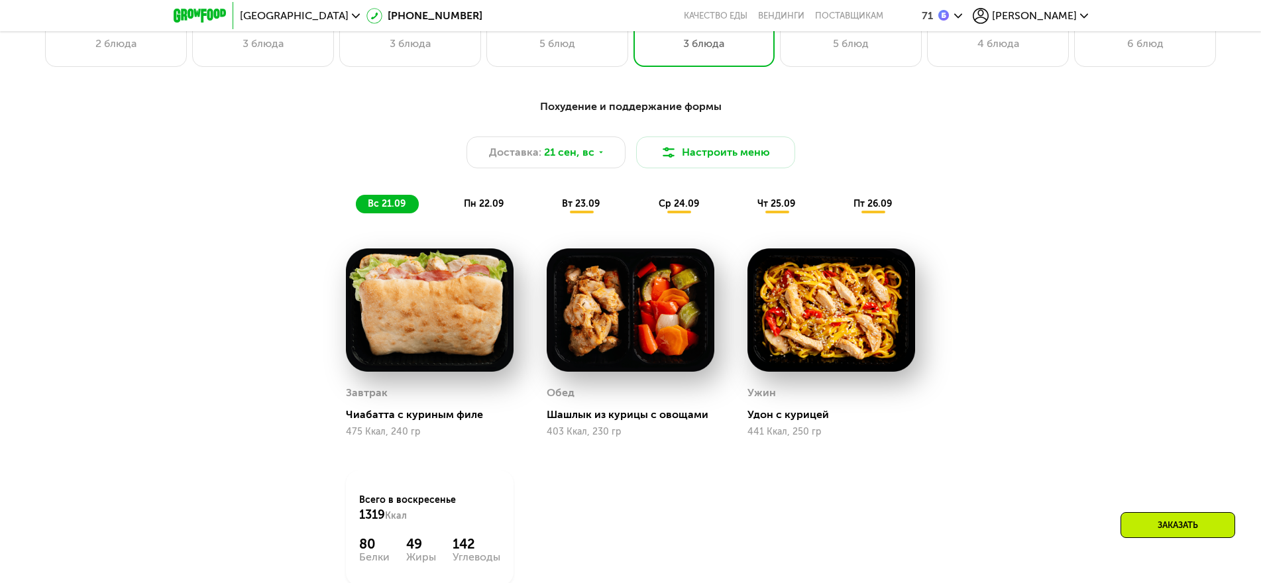
click at [474, 209] on span "пн 22.09" at bounding box center [484, 203] width 40 height 11
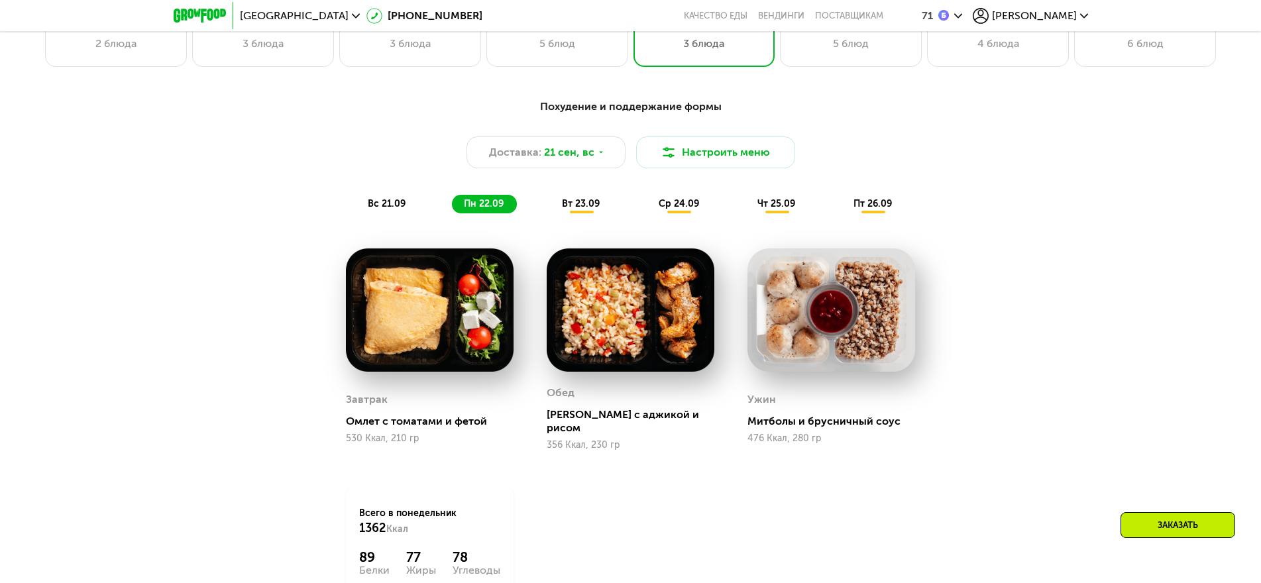
click at [580, 209] on span "вт 23.09" at bounding box center [581, 203] width 38 height 11
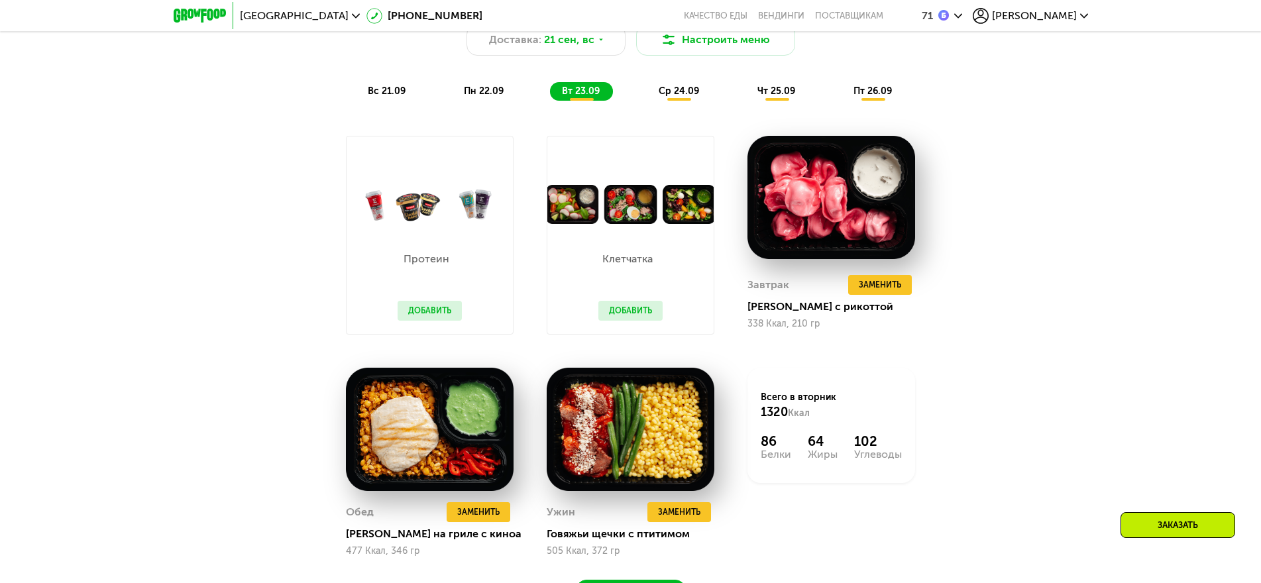
scroll to position [1192, 0]
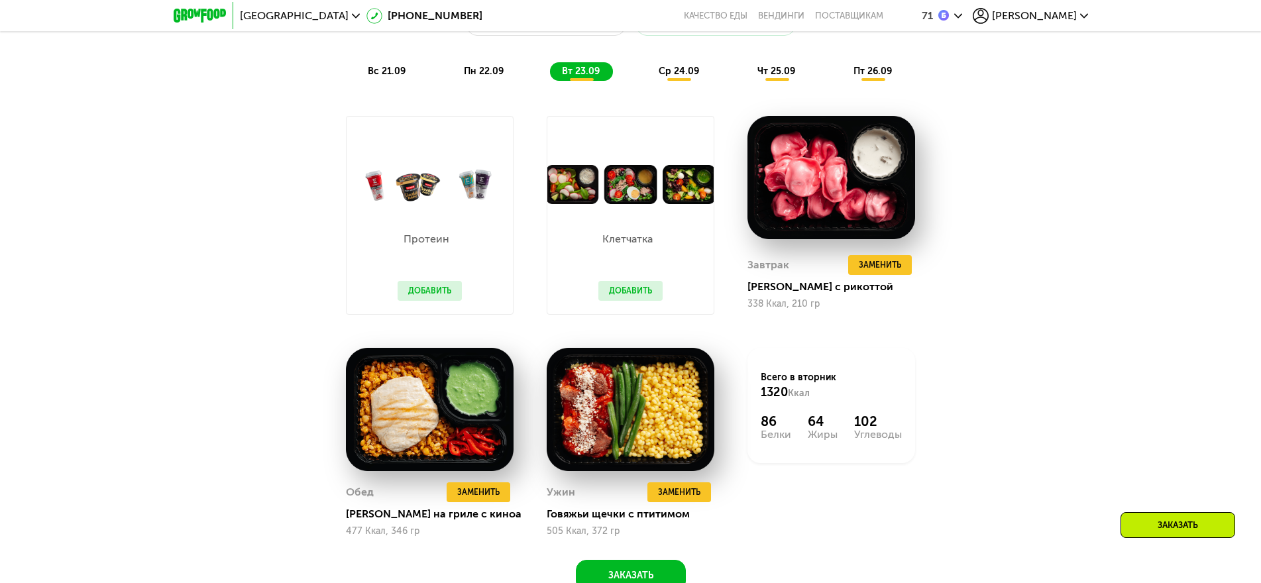
click at [681, 76] on span "ср 24.09" at bounding box center [678, 71] width 40 height 11
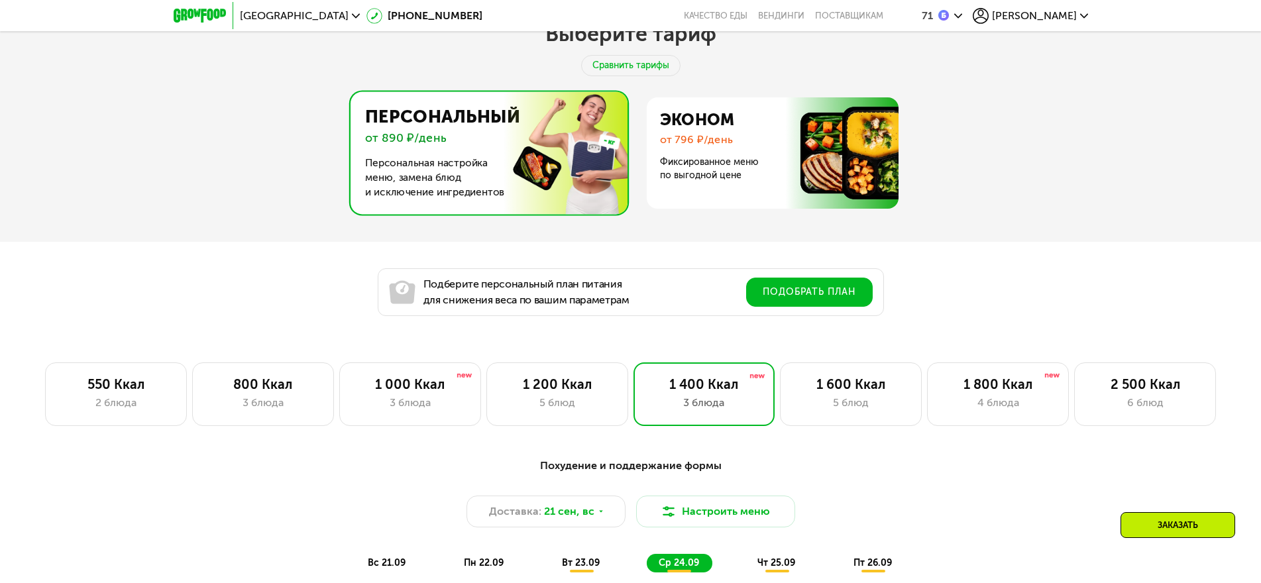
scroll to position [729, 0]
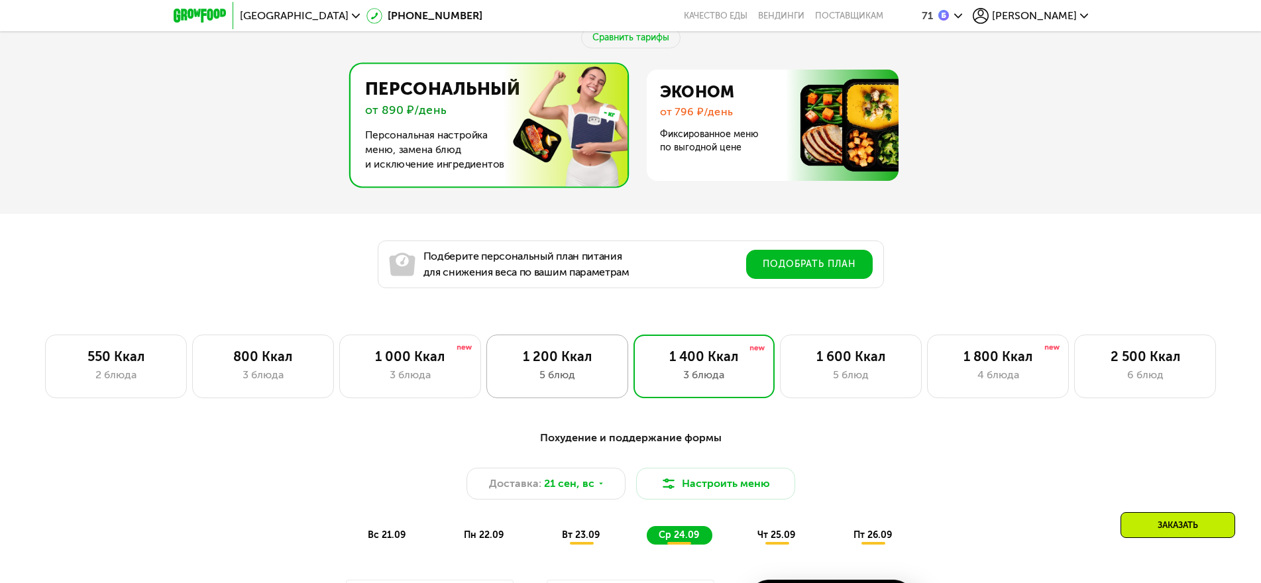
click at [561, 372] on div "5 блюд" at bounding box center [557, 375] width 114 height 16
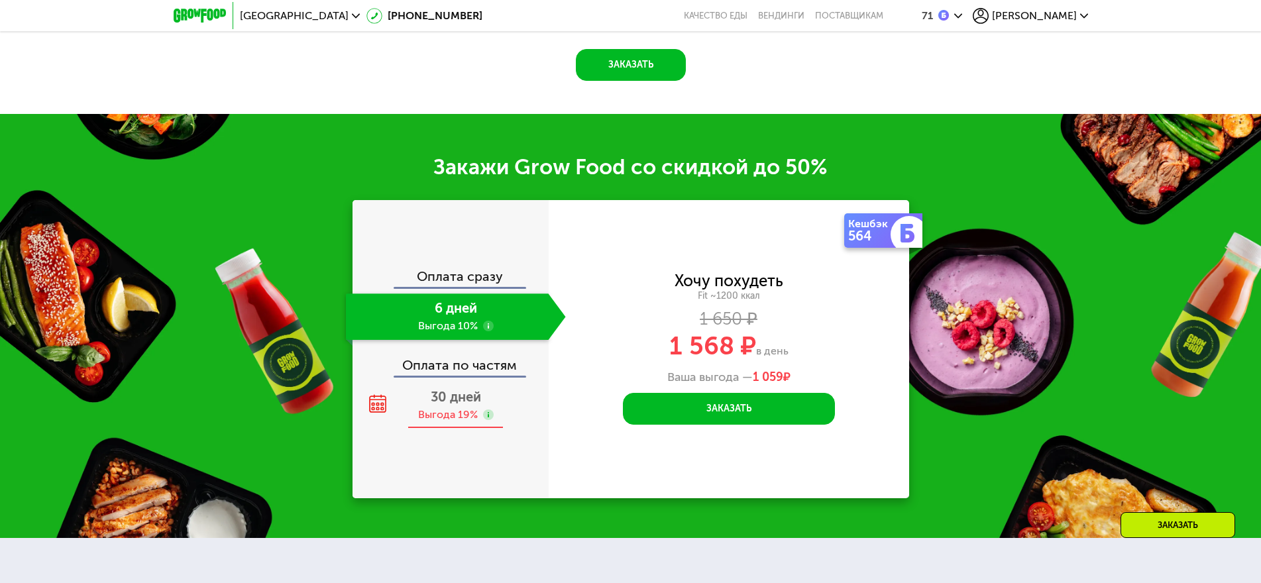
scroll to position [1722, 0]
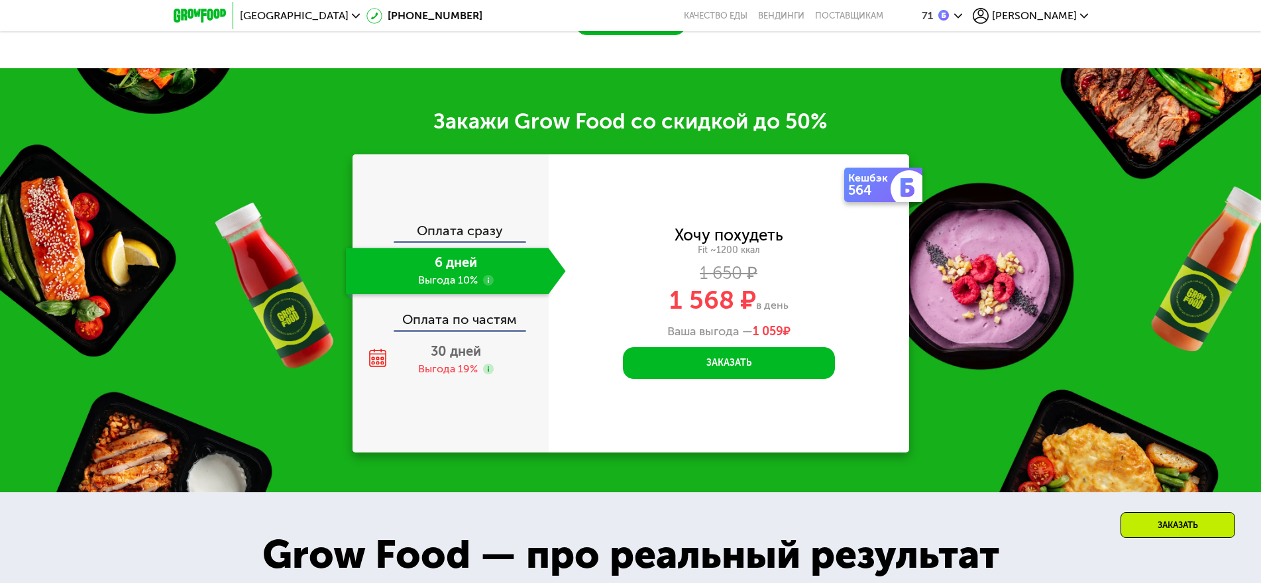
click at [494, 281] on div "6 дней Выгода 10%" at bounding box center [447, 271] width 203 height 46
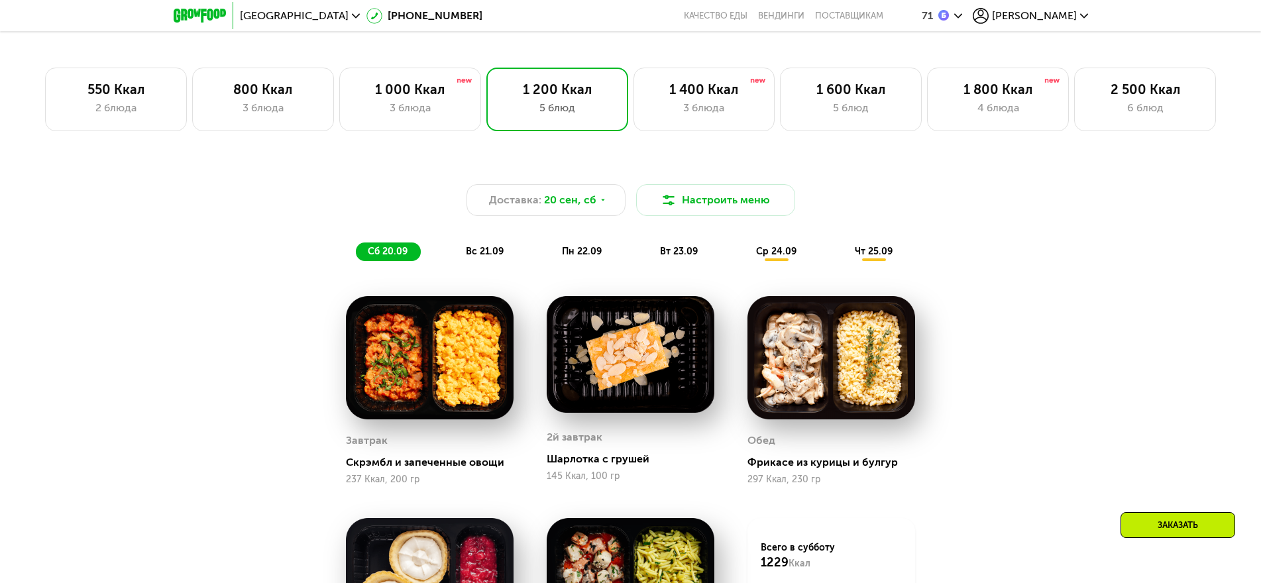
scroll to position [795, 0]
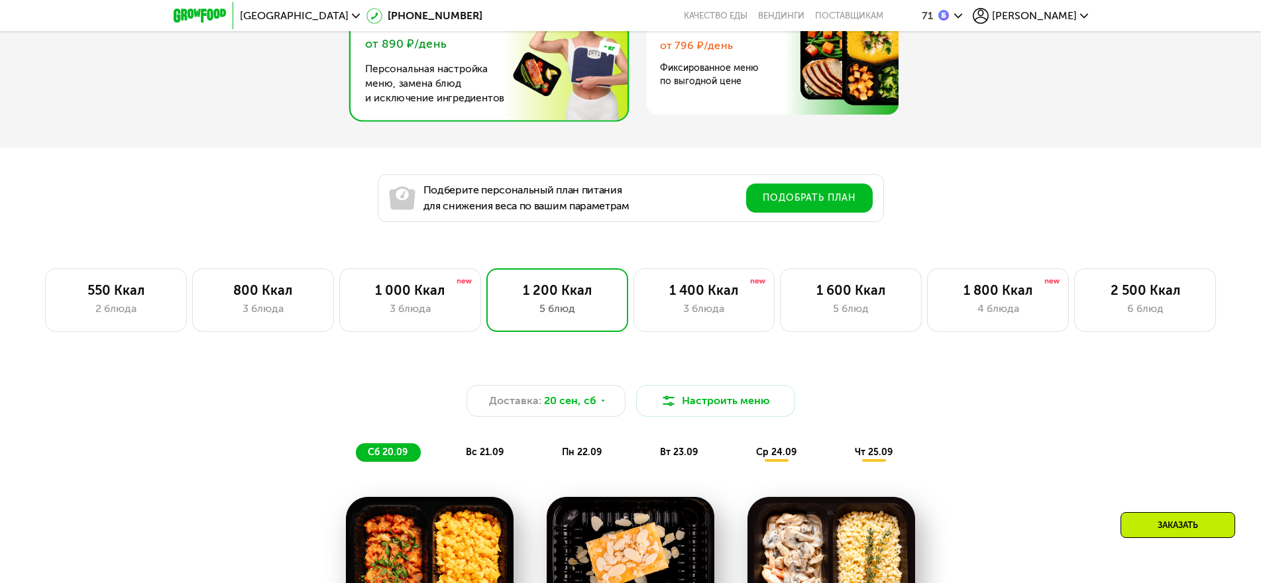
click at [1063, 19] on span "[PERSON_NAME]" at bounding box center [1034, 16] width 85 height 11
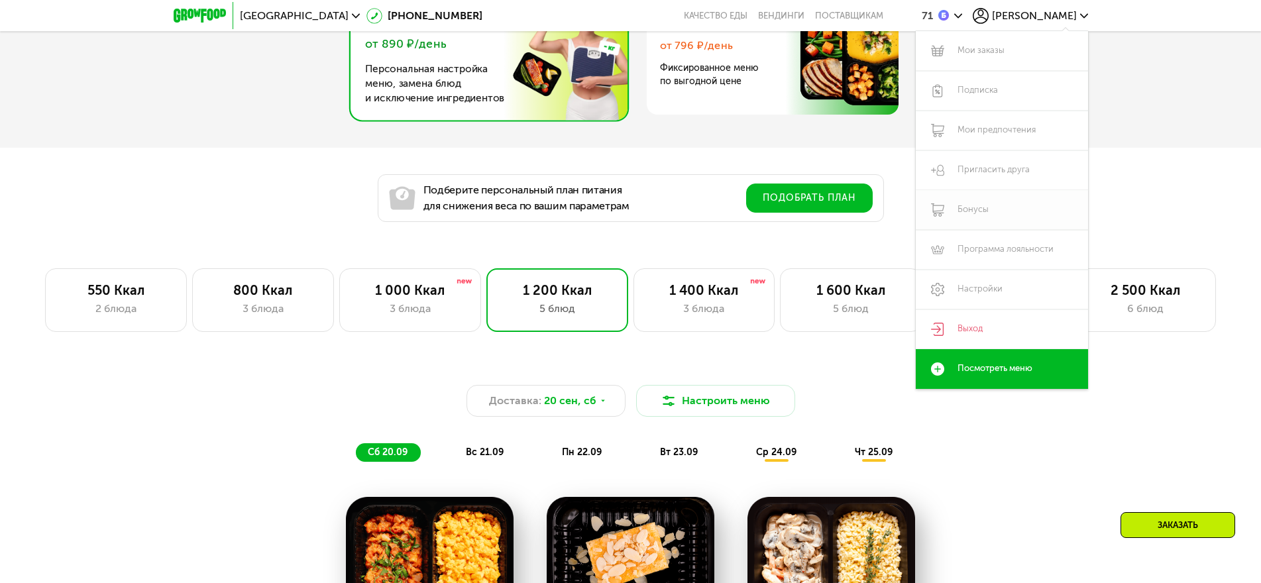
click at [971, 211] on link "Бонусы" at bounding box center [1002, 210] width 172 height 40
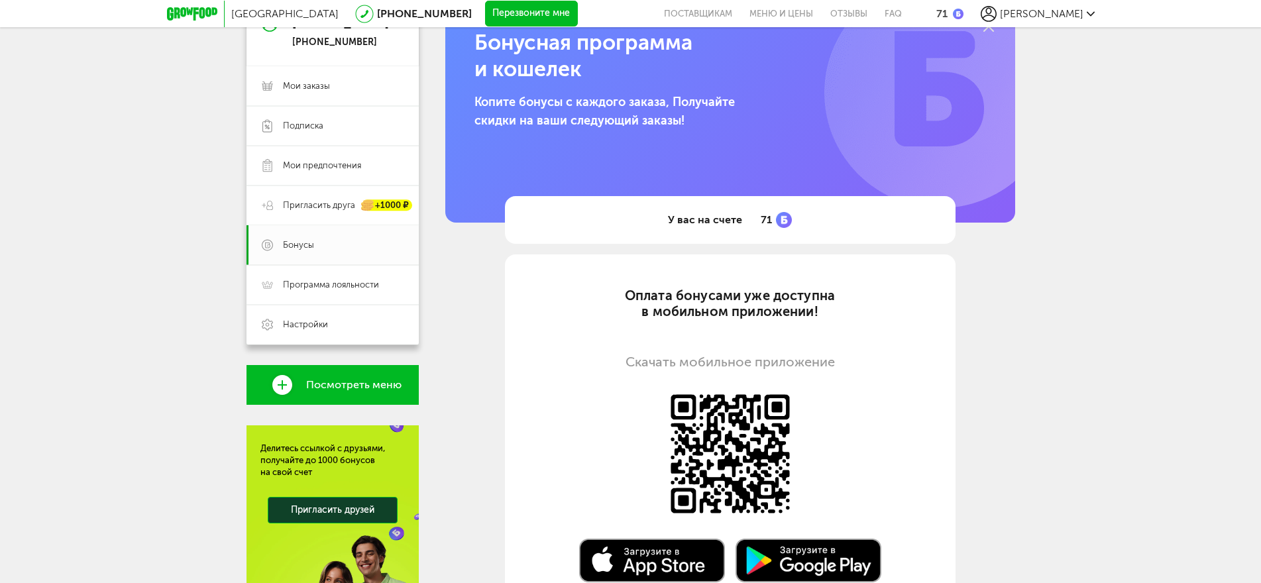
scroll to position [132, 0]
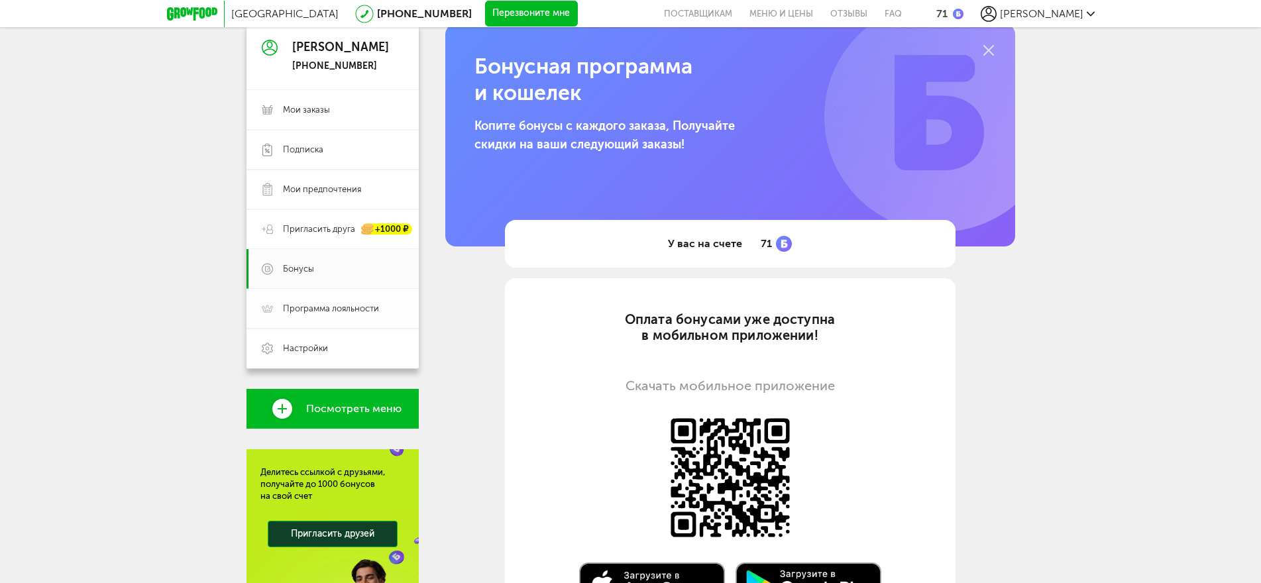
click at [325, 307] on span "Программа лояльности" at bounding box center [331, 309] width 96 height 12
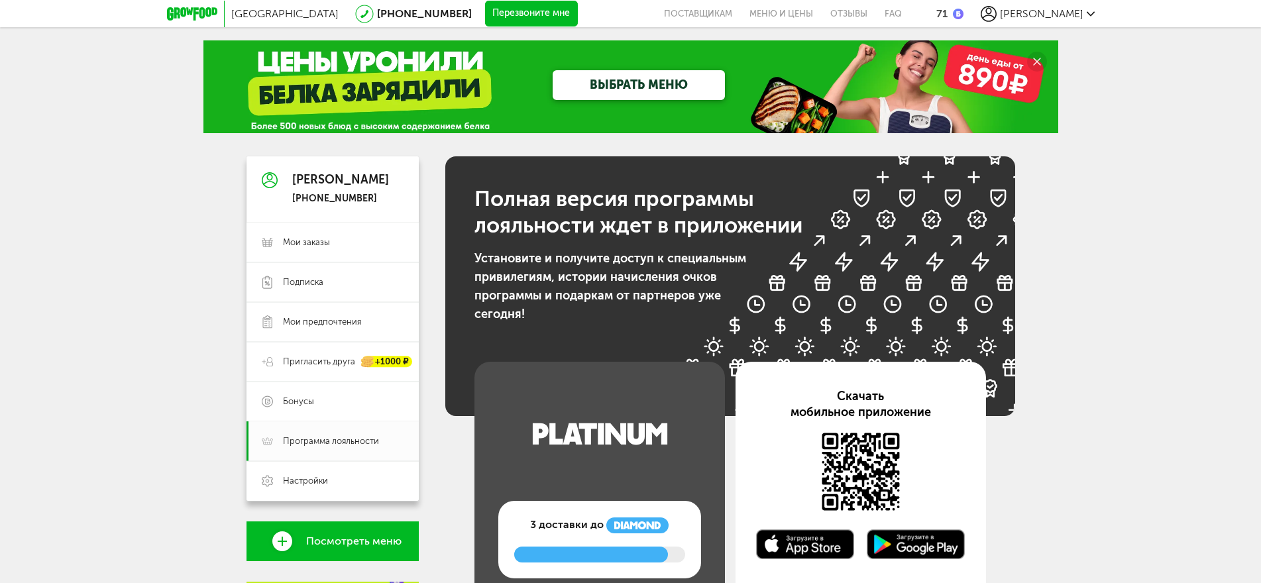
click at [350, 543] on span "Посмотреть меню" at bounding box center [353, 541] width 95 height 12
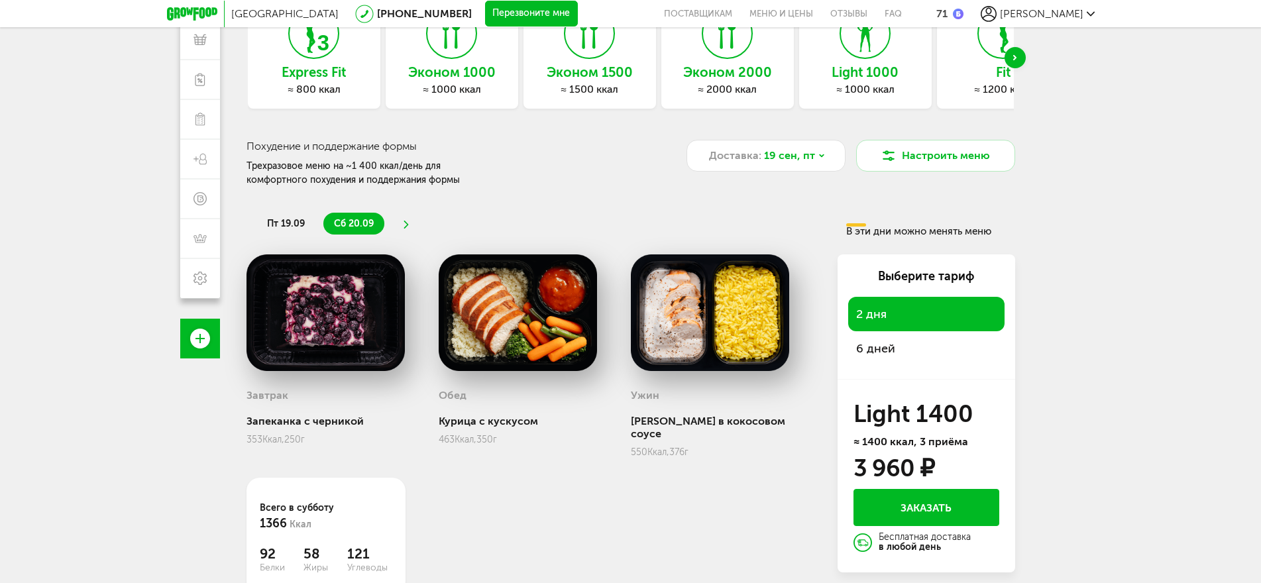
scroll to position [132, 0]
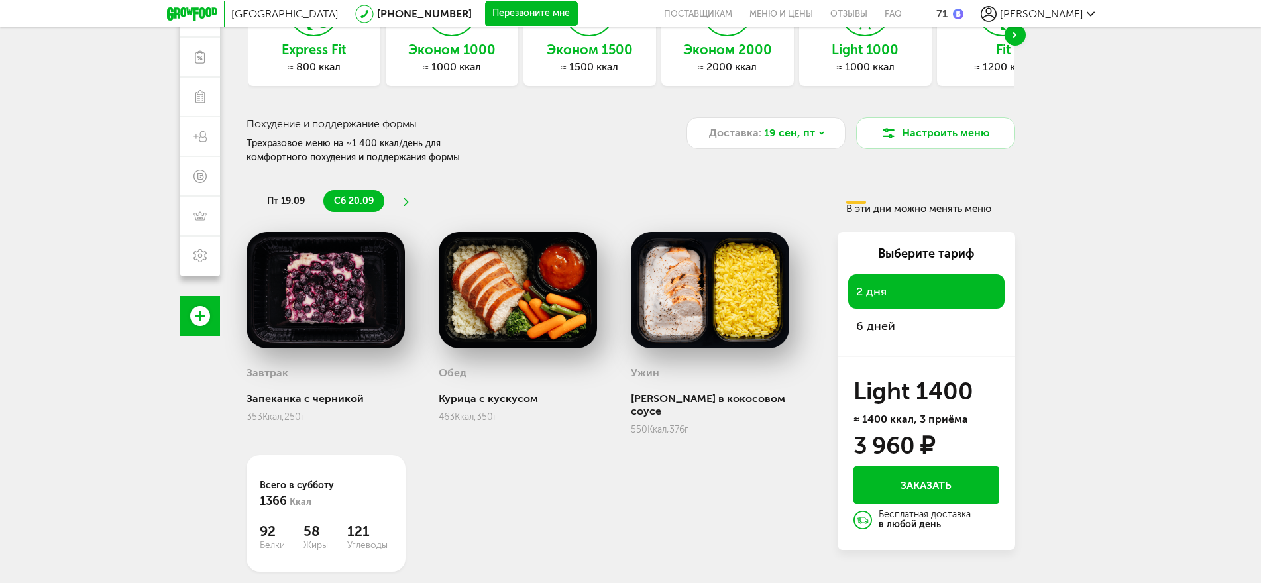
click at [865, 327] on span "6 дней" at bounding box center [926, 326] width 140 height 19
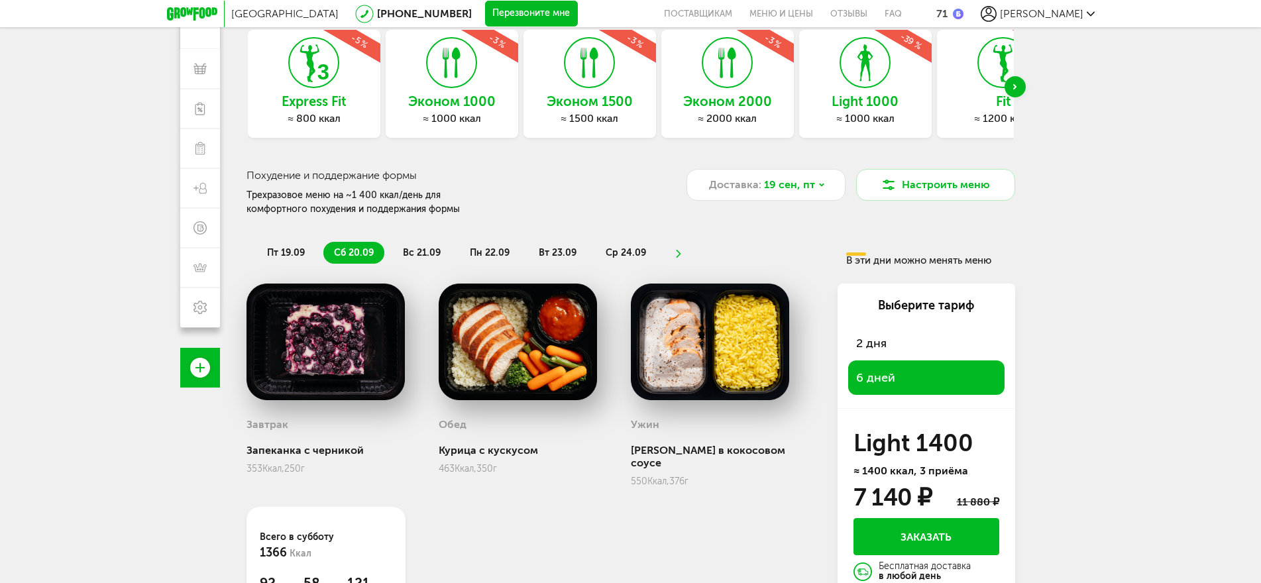
scroll to position [0, 0]
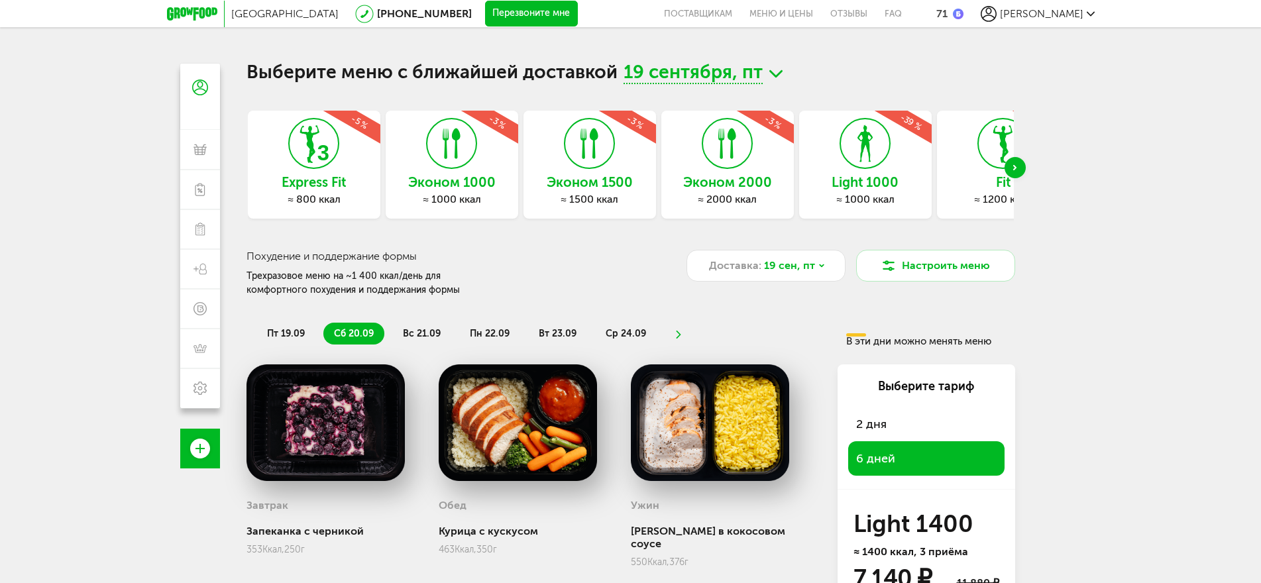
click at [1016, 168] on div "Next slide" at bounding box center [1014, 167] width 21 height 21
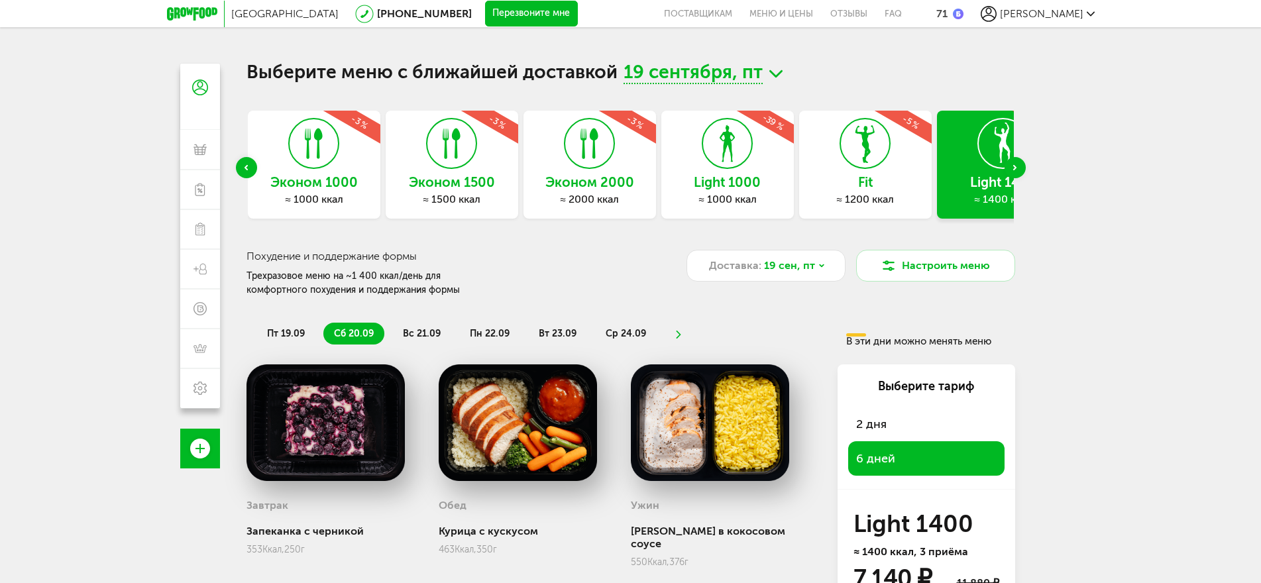
click at [866, 189] on h3 "Fit" at bounding box center [865, 182] width 132 height 15
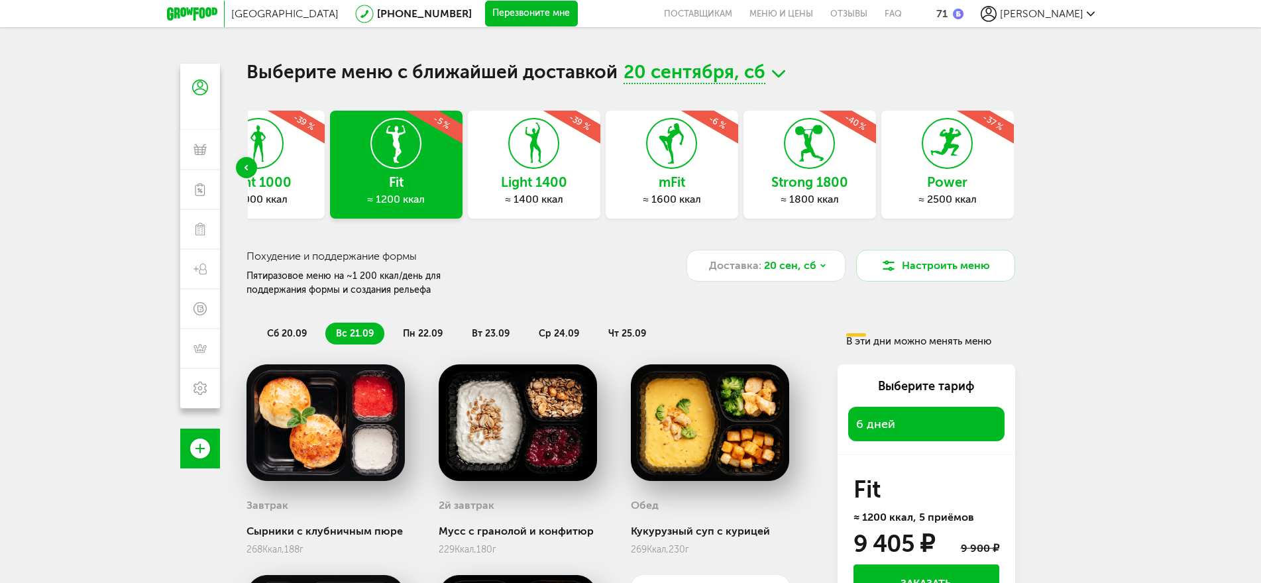
click at [262, 12] on span "[GEOGRAPHIC_DATA]" at bounding box center [284, 13] width 107 height 13
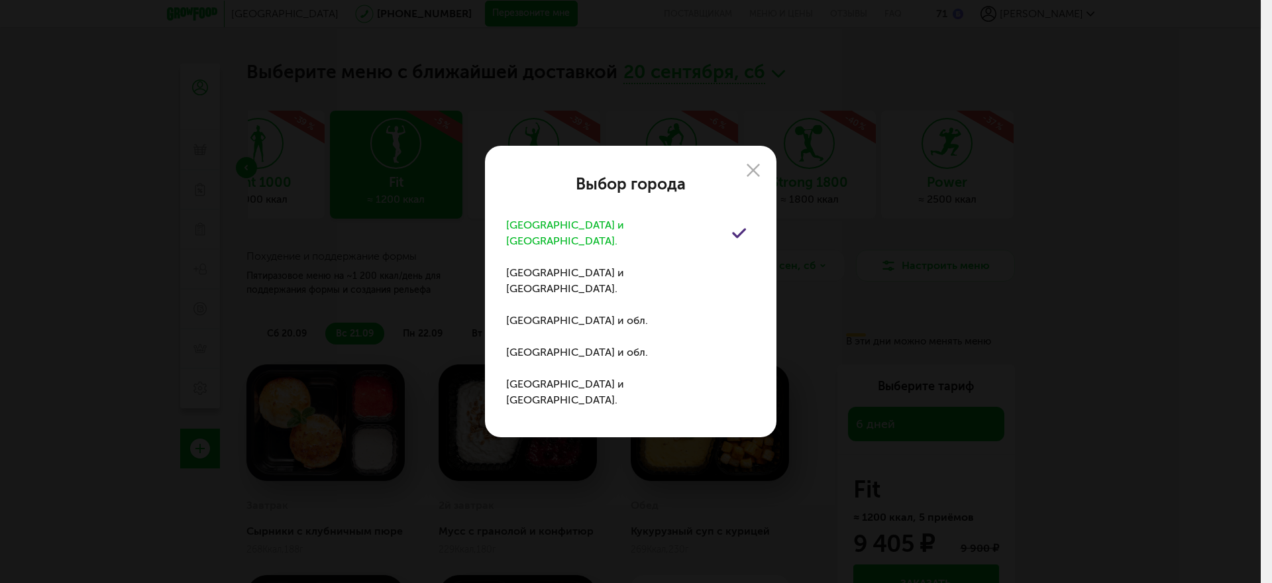
click at [550, 249] on div "Москва и обл." at bounding box center [619, 233] width 226 height 32
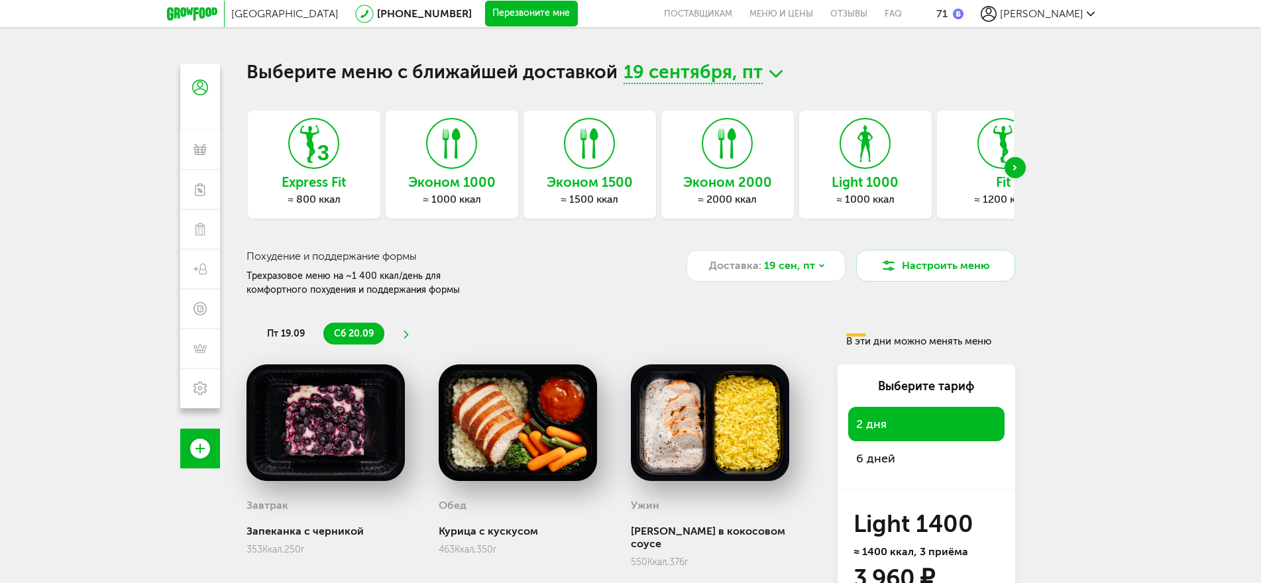
scroll to position [117, 0]
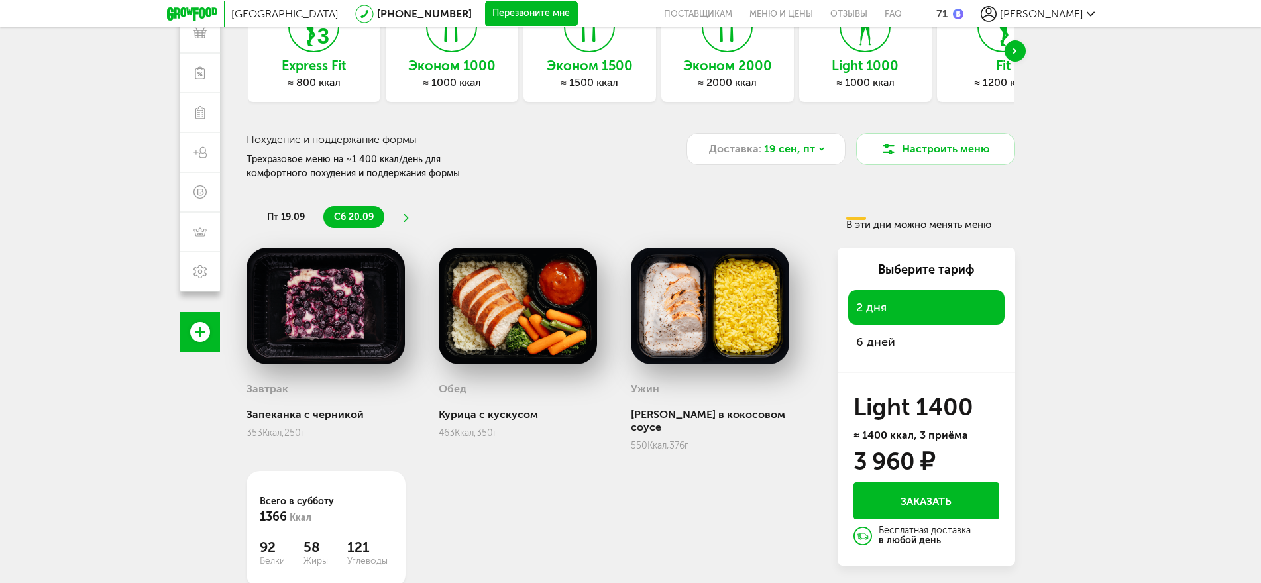
click at [875, 341] on span "6 дней" at bounding box center [926, 342] width 140 height 19
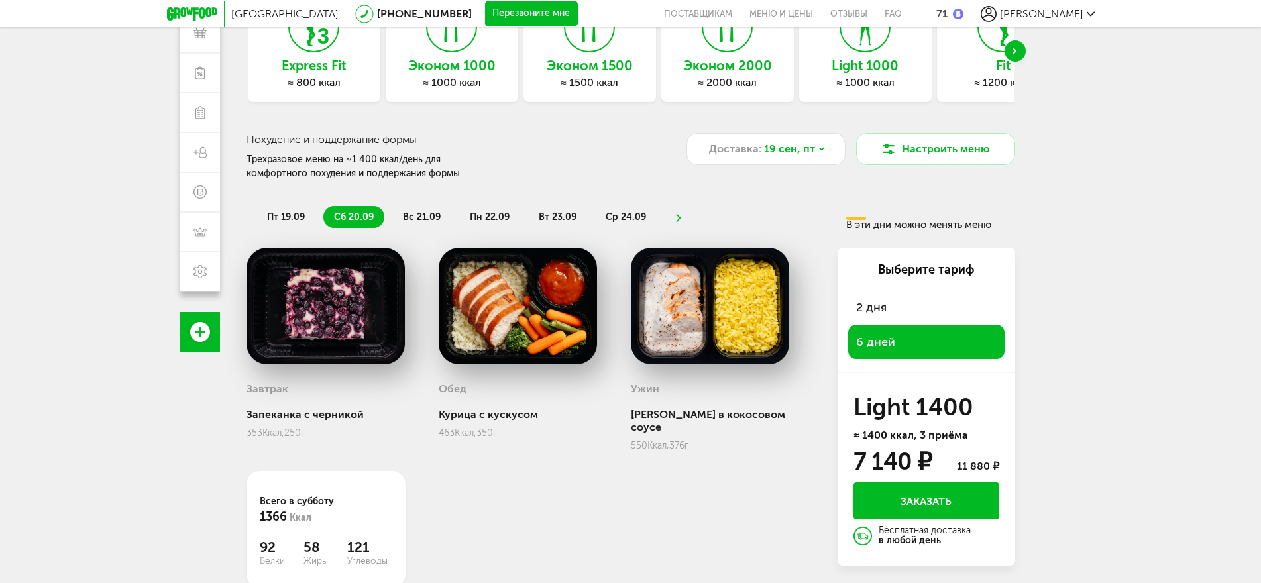
scroll to position [50, 0]
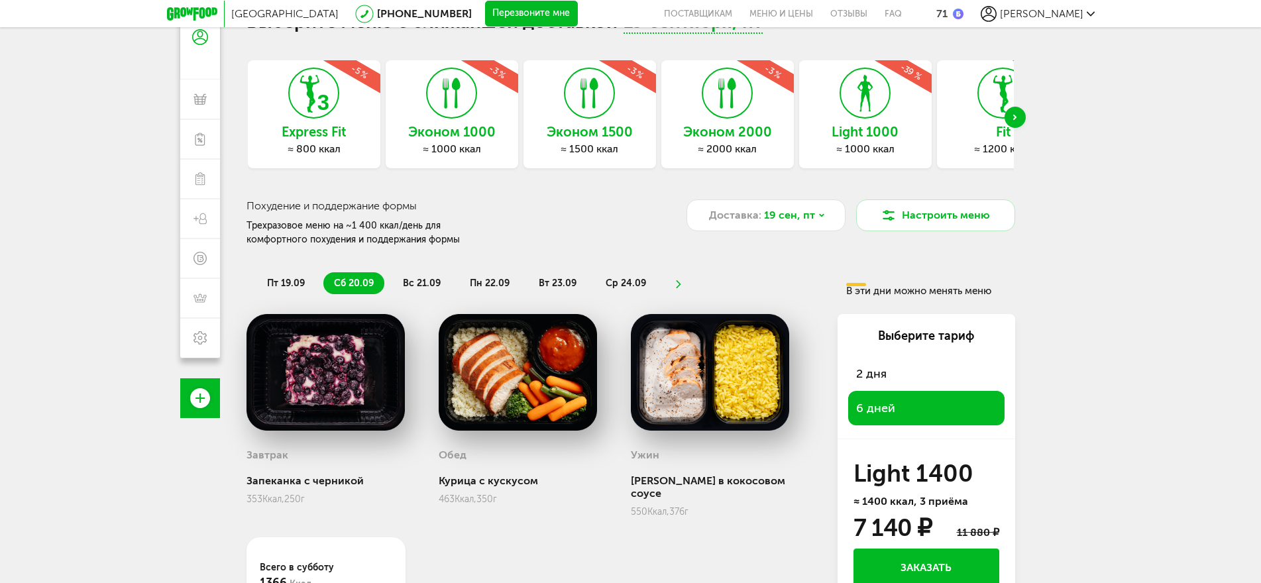
click at [1020, 117] on div "Next slide" at bounding box center [1014, 117] width 21 height 21
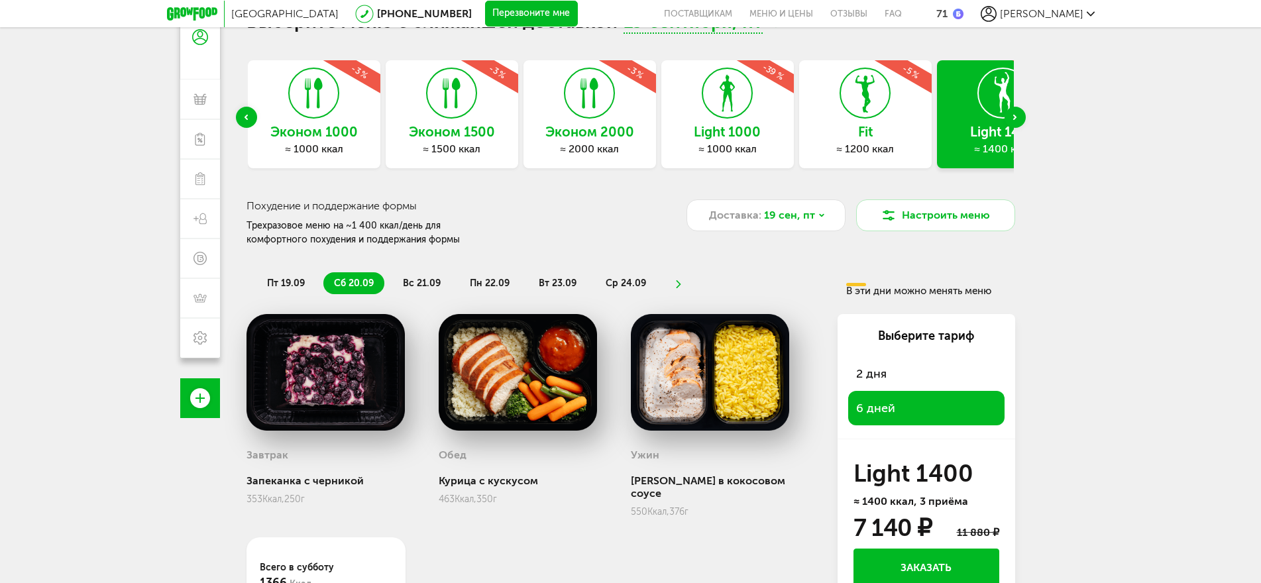
click at [1020, 117] on div "Next slide" at bounding box center [1014, 117] width 21 height 21
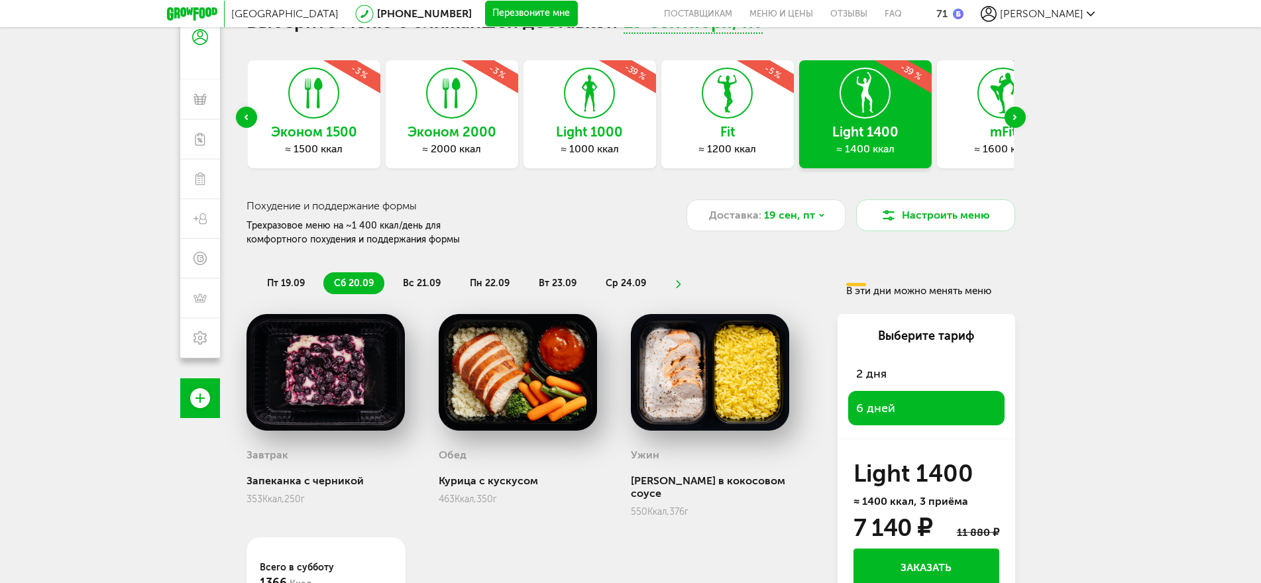
click at [872, 90] on icon at bounding box center [865, 93] width 48 height 50
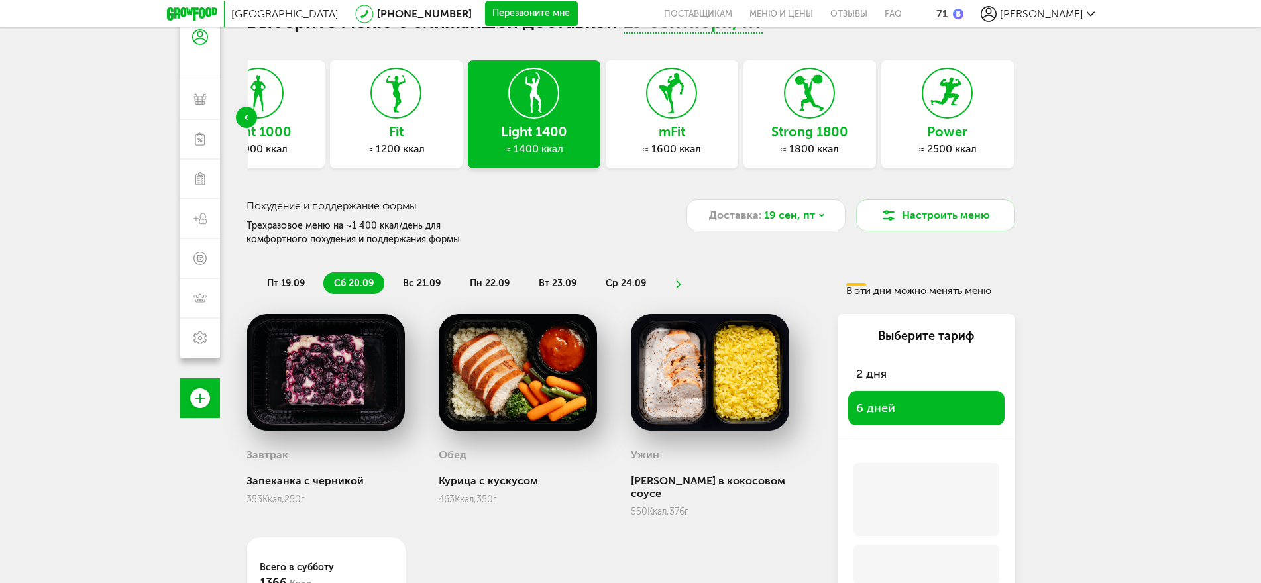
click at [184, 10] on icon at bounding box center [192, 13] width 50 height 13
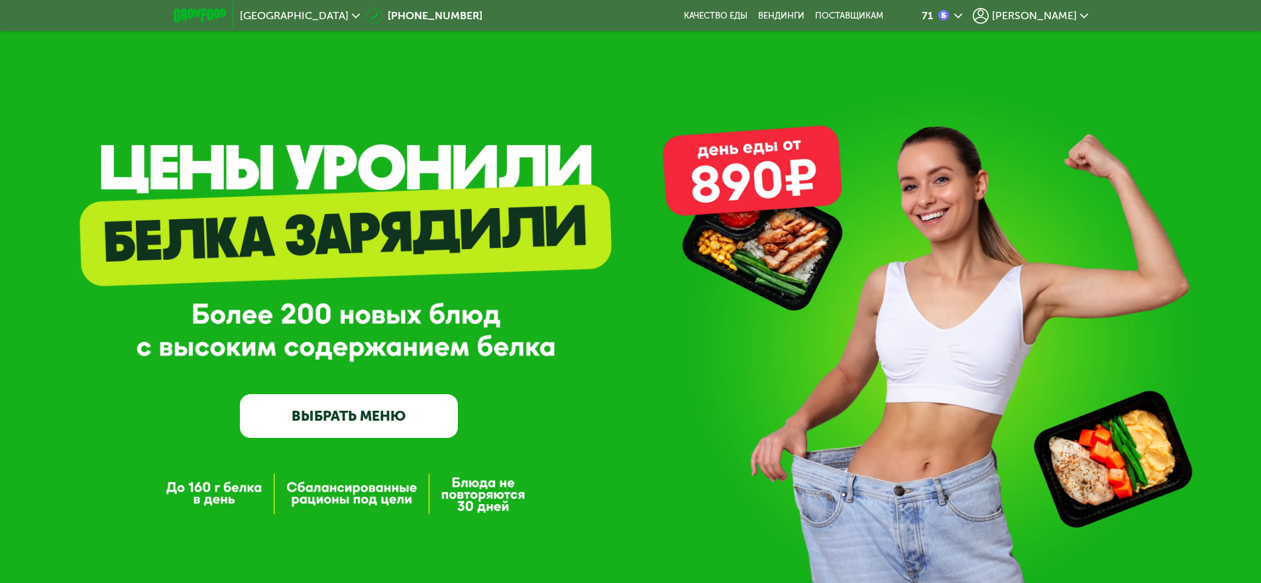
click at [397, 419] on link "ВЫБРАТЬ МЕНЮ" at bounding box center [349, 416] width 218 height 44
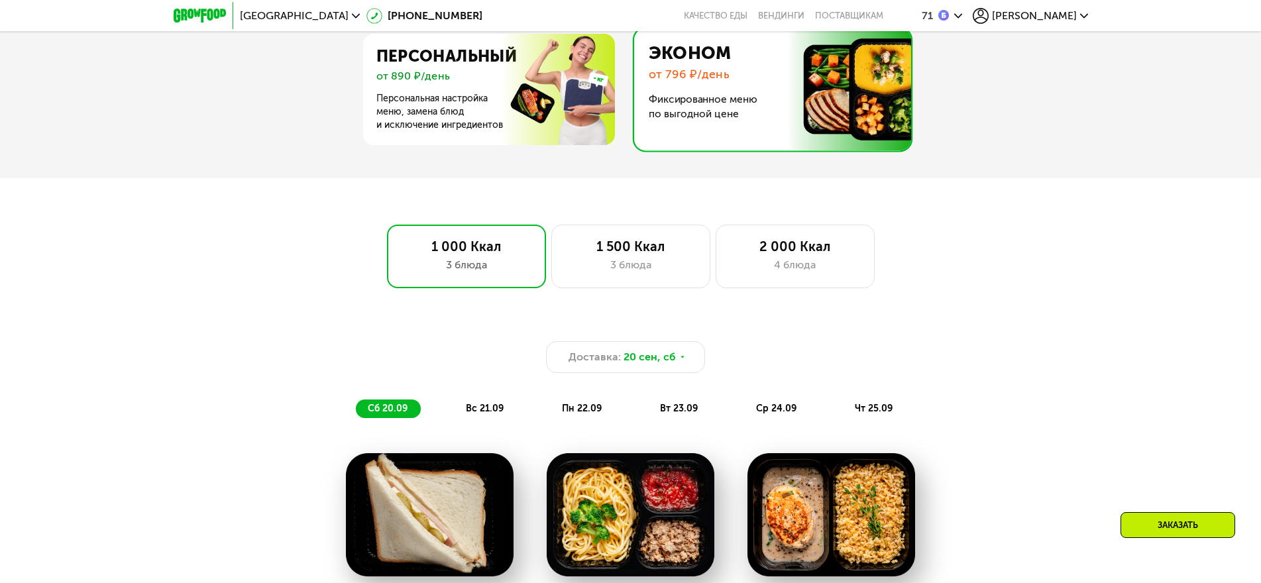
scroll to position [698, 0]
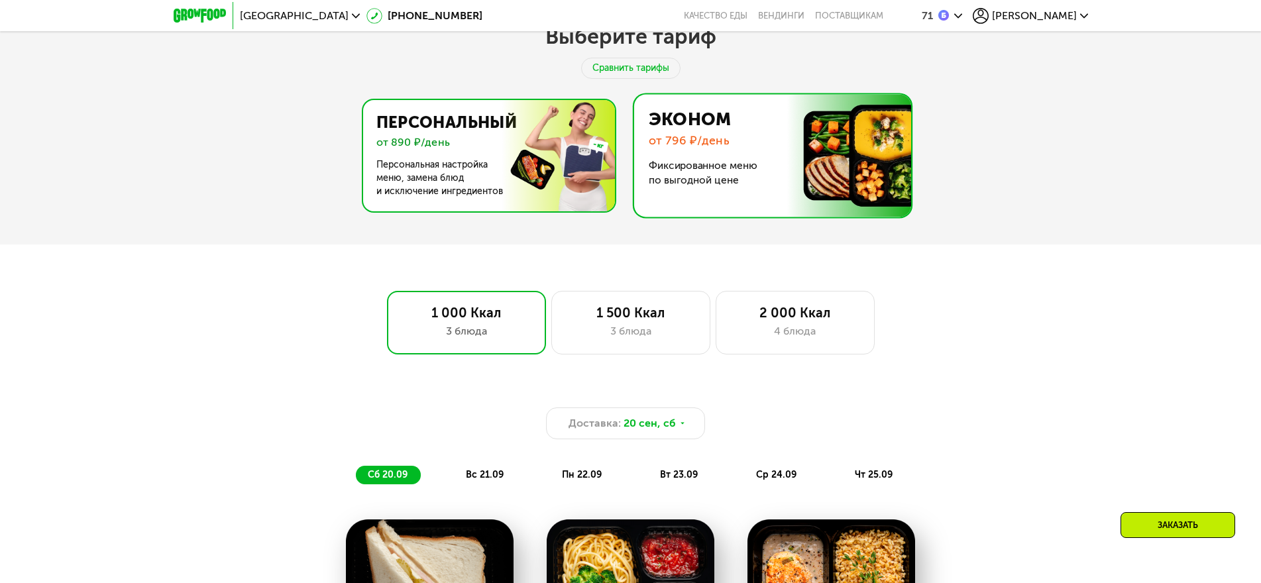
click at [429, 148] on img at bounding box center [485, 155] width 258 height 111
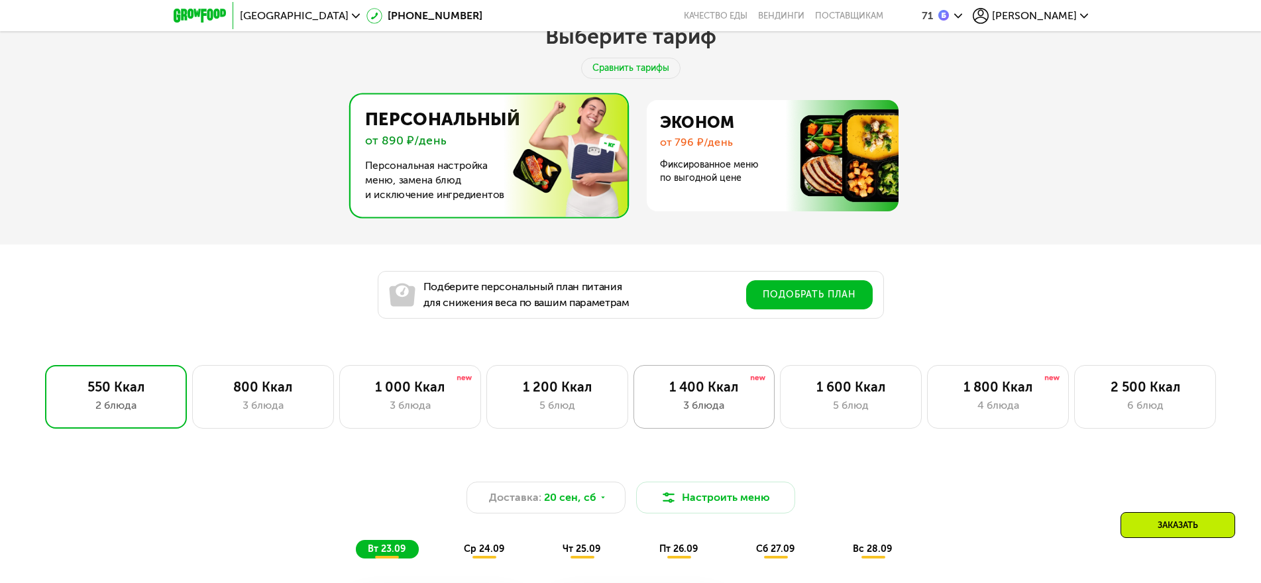
click at [706, 403] on div "3 блюда" at bounding box center [704, 405] width 114 height 16
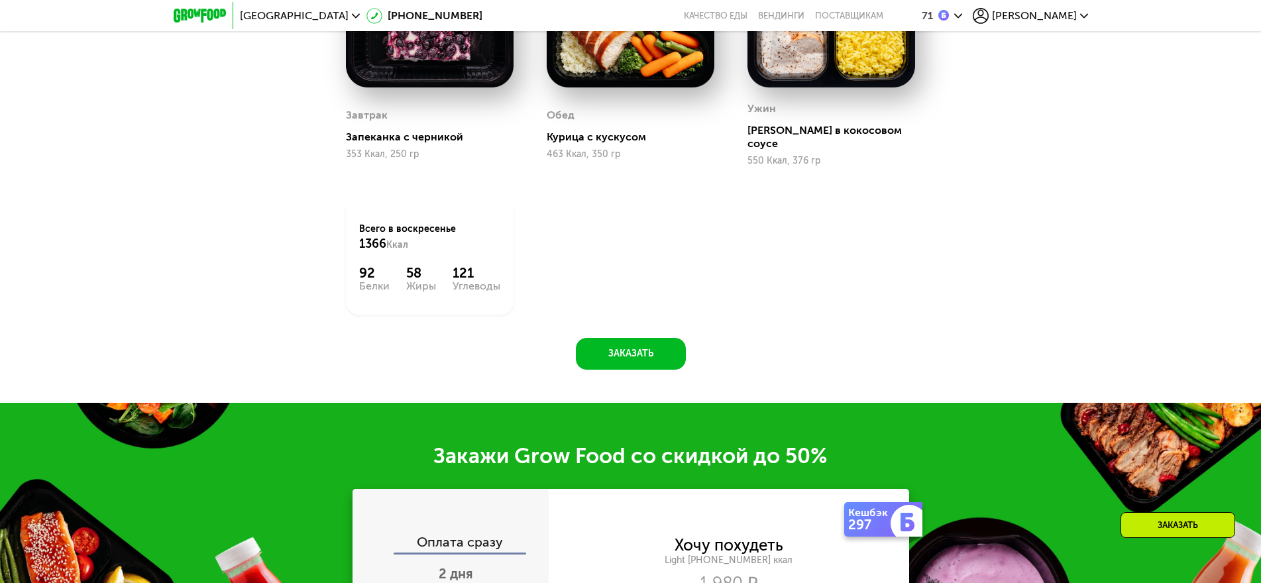
scroll to position [1559, 0]
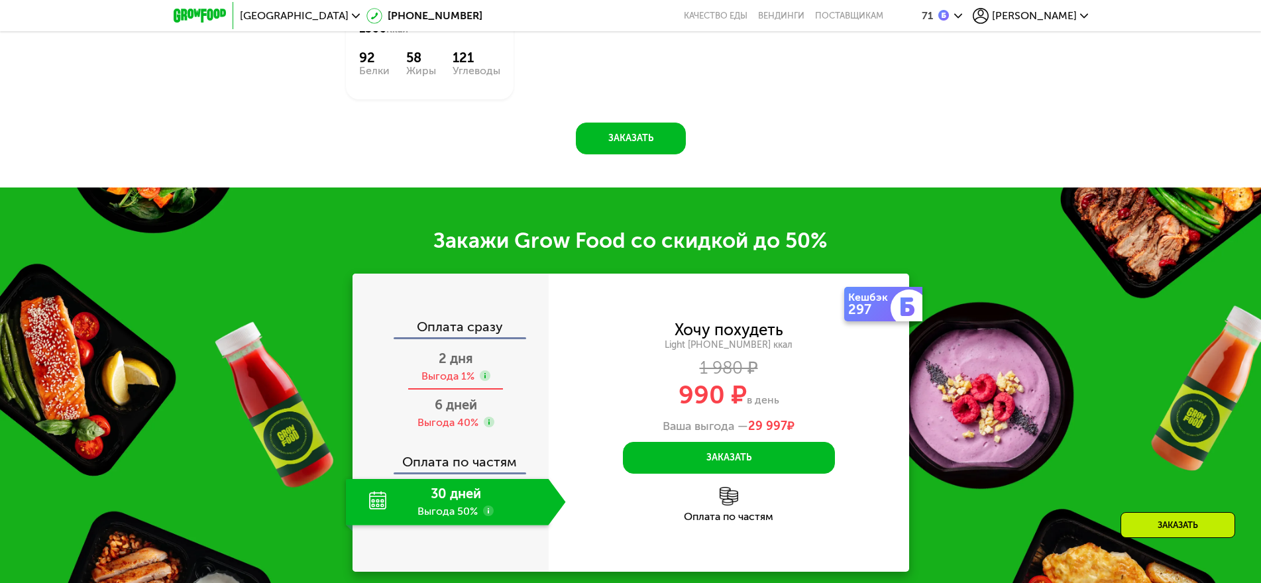
click at [460, 358] on span "2 дня" at bounding box center [456, 358] width 34 height 16
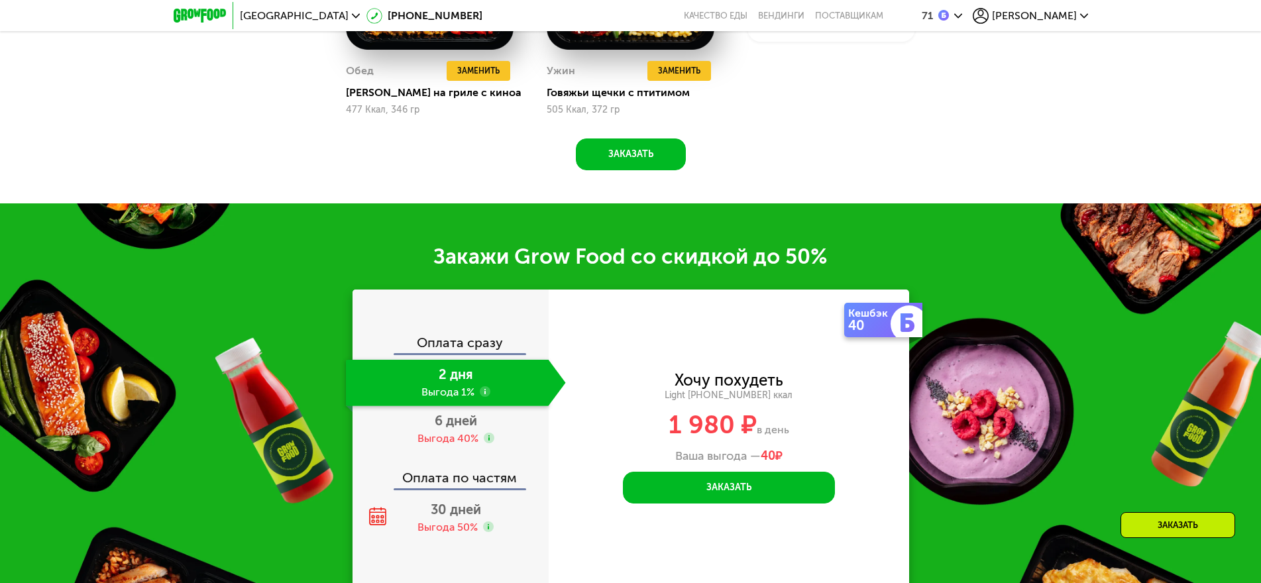
scroll to position [1643, 0]
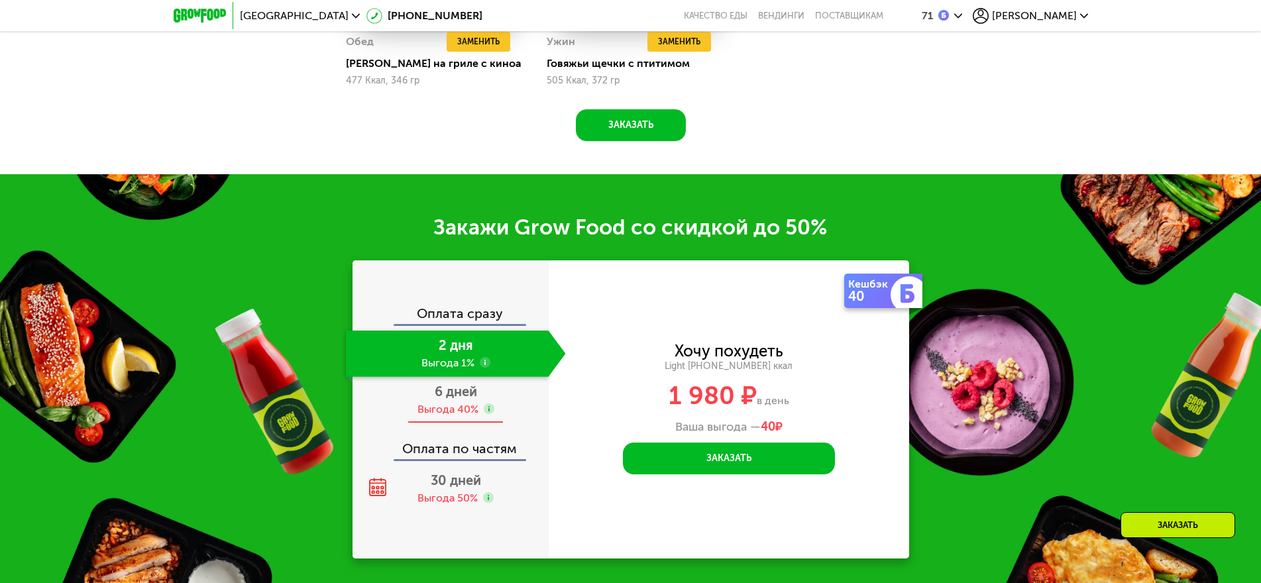
drag, startPoint x: 457, startPoint y: 412, endPoint x: 415, endPoint y: 413, distance: 41.7
click at [454, 411] on div "Выгода 40%" at bounding box center [447, 409] width 61 height 15
